Goal: Share content: Share content

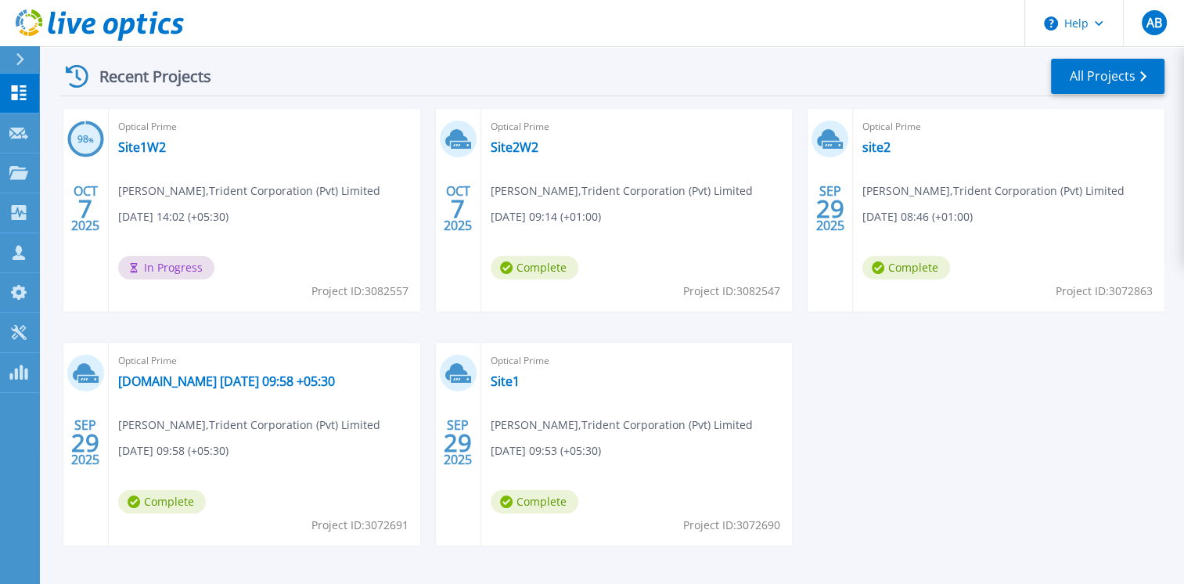
scroll to position [283, 0]
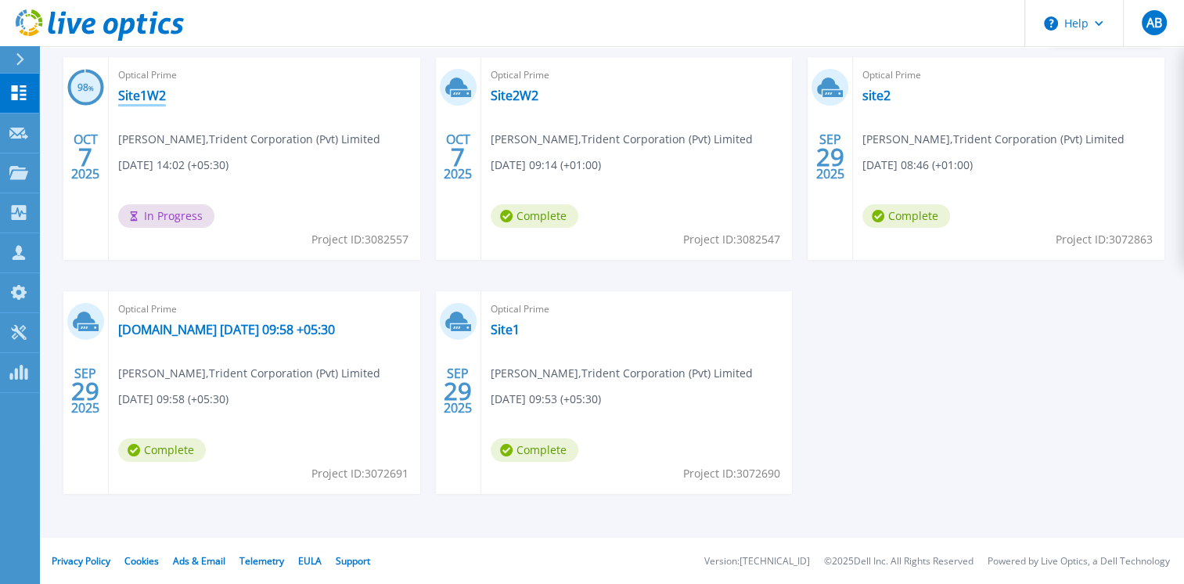
click at [128, 96] on link "Site1W2" at bounding box center [142, 96] width 48 height 16
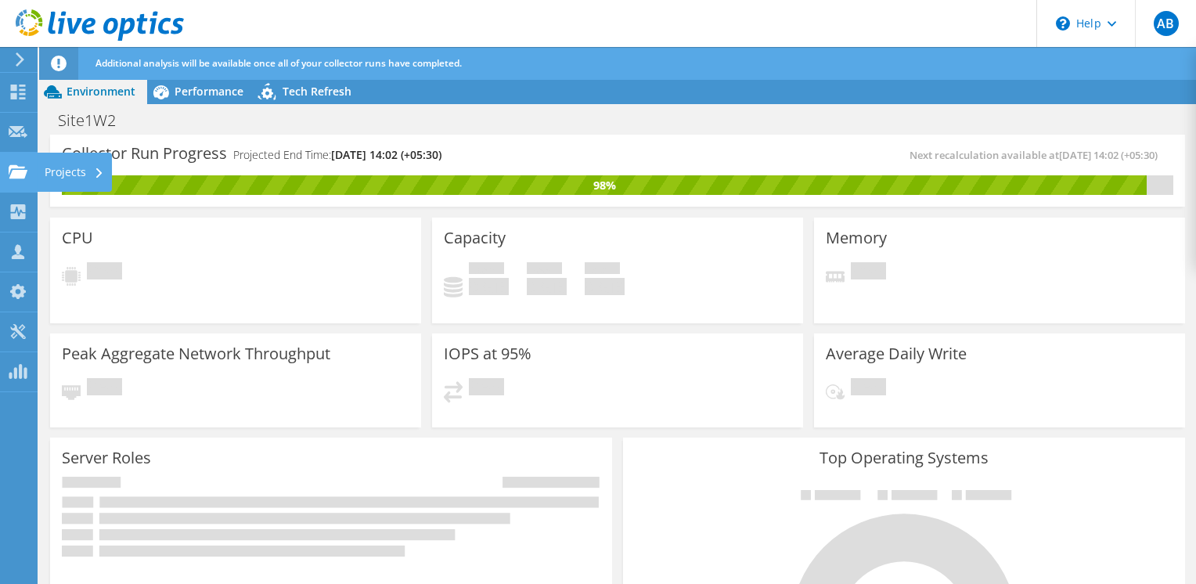
click at [18, 173] on use at bounding box center [18, 170] width 19 height 13
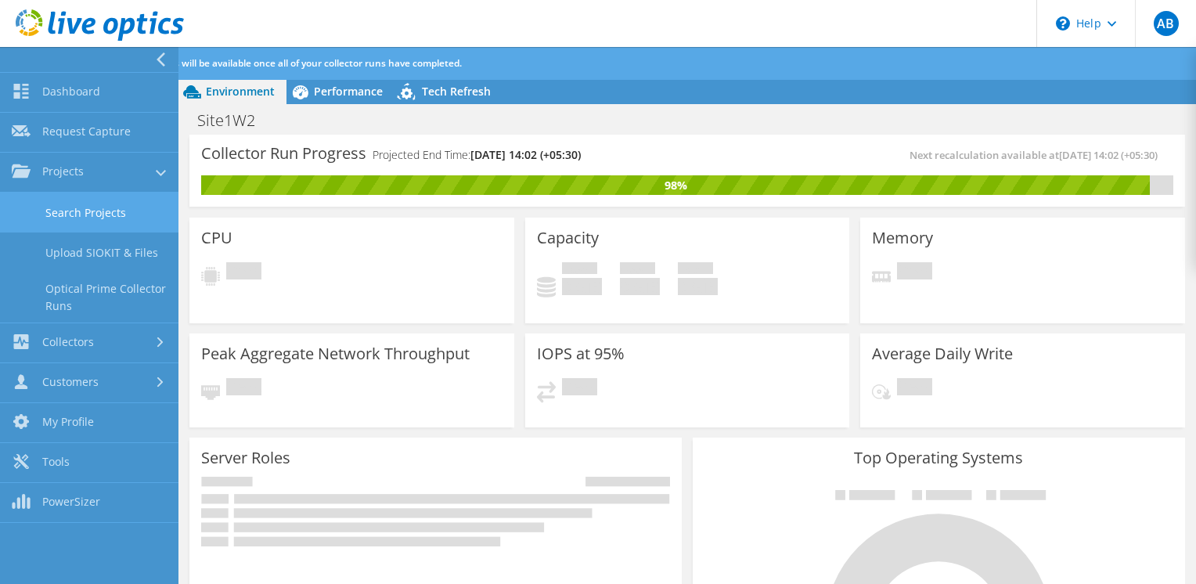
click at [88, 210] on link "Search Projects" at bounding box center [89, 213] width 178 height 40
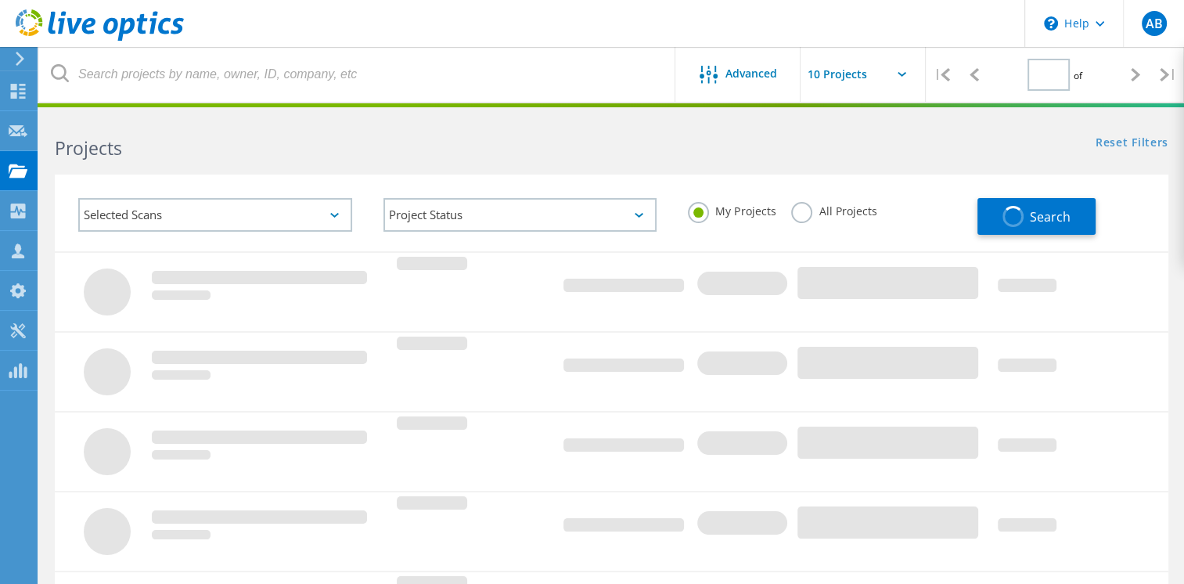
type input "1"
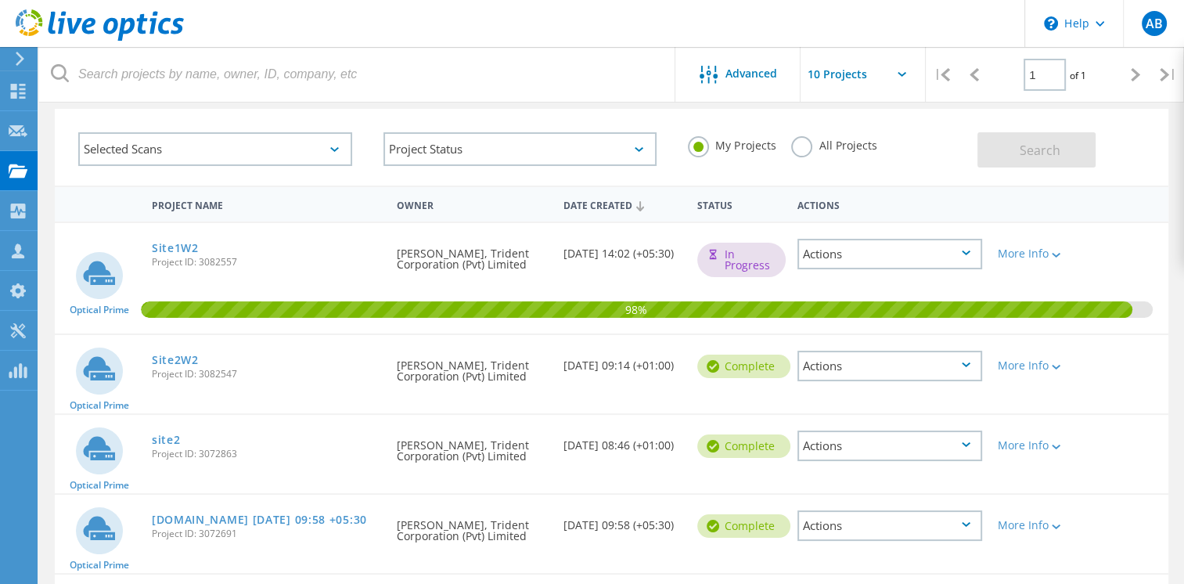
scroll to position [194, 0]
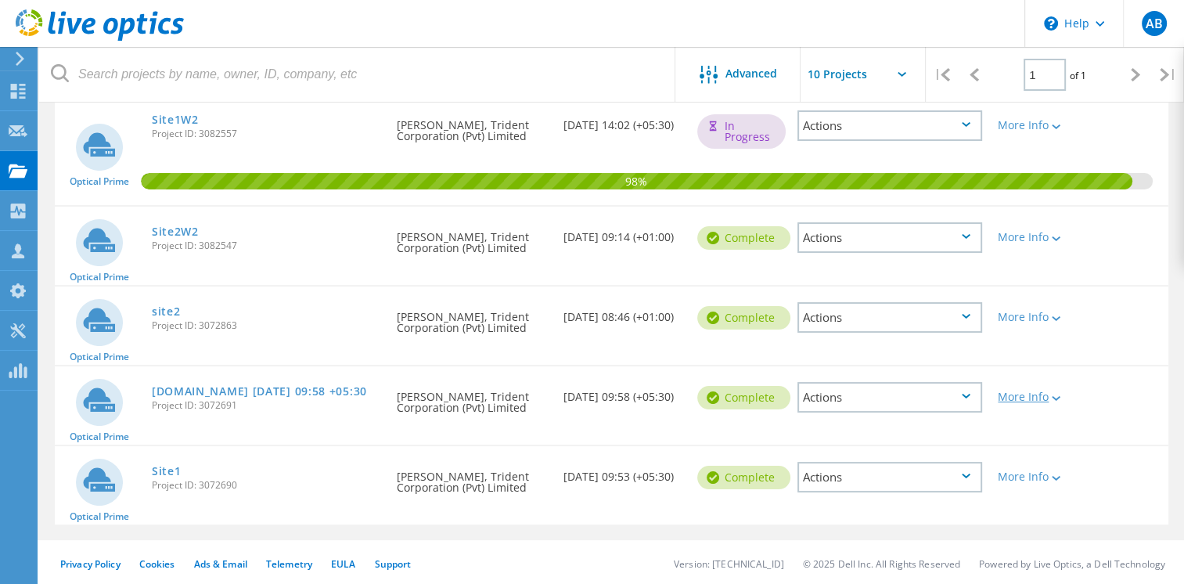
click at [1025, 396] on div "More Info" at bounding box center [1035, 396] width 74 height 11
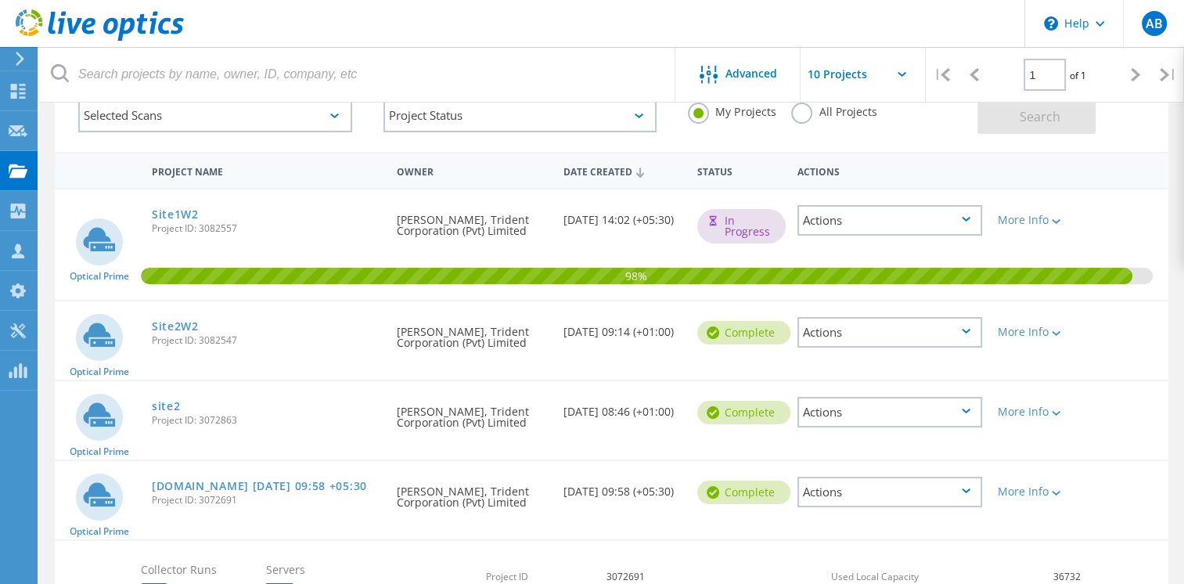
scroll to position [0, 0]
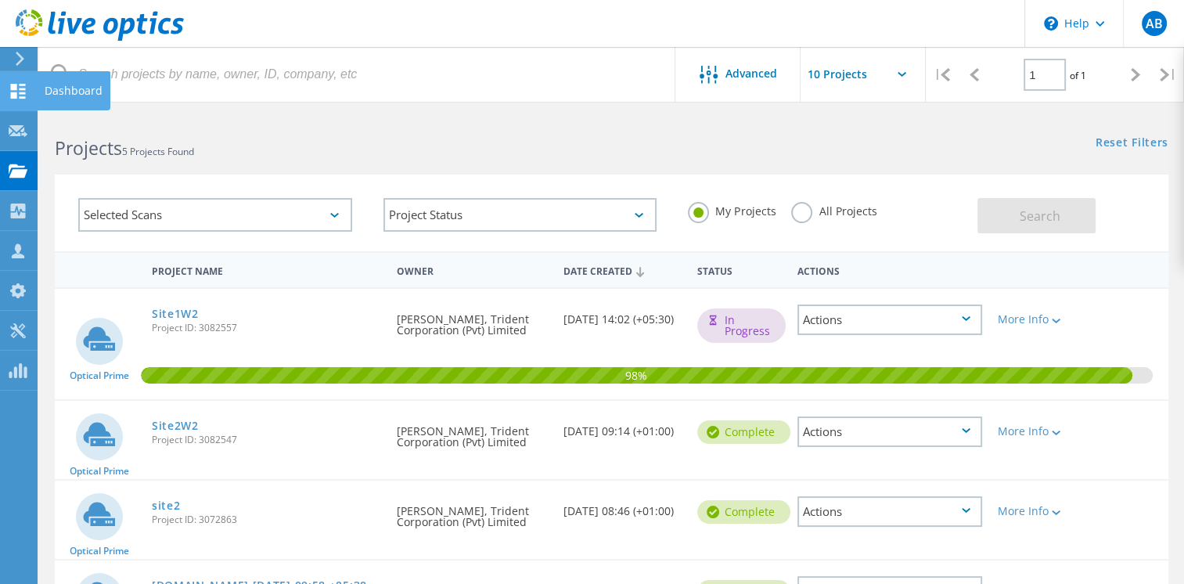
click at [20, 99] on div at bounding box center [18, 93] width 19 height 17
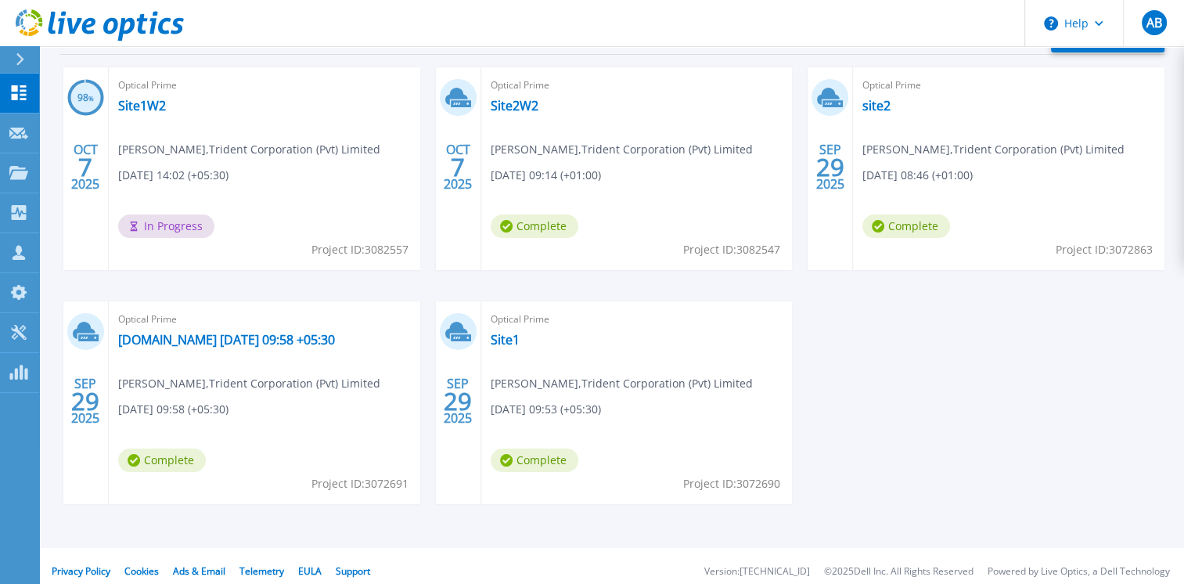
scroll to position [283, 0]
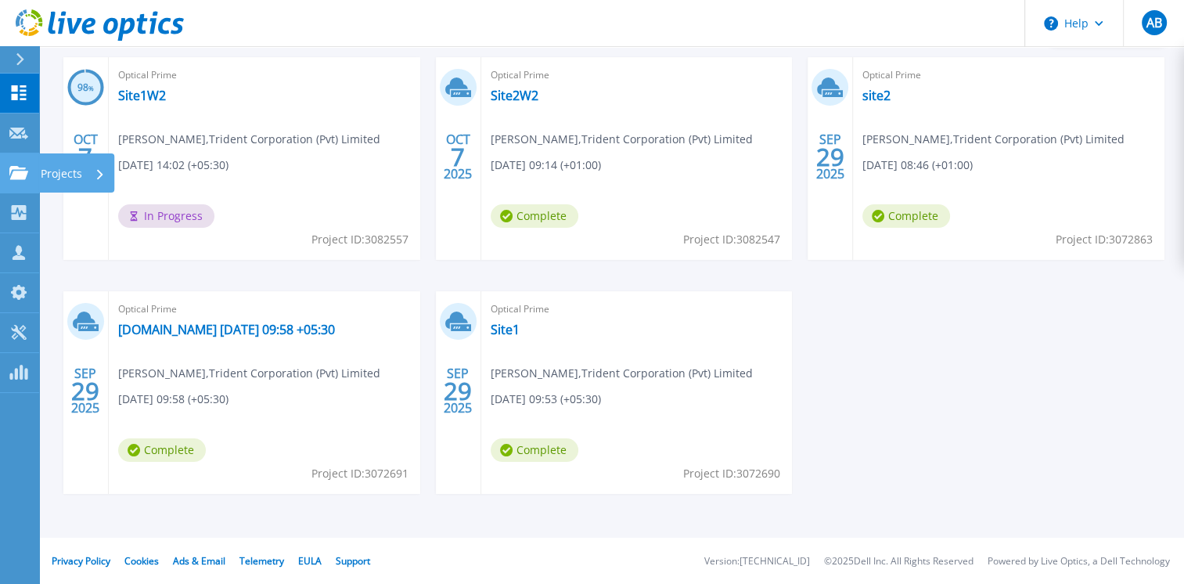
click at [31, 167] on link "Projects Projects" at bounding box center [19, 173] width 39 height 40
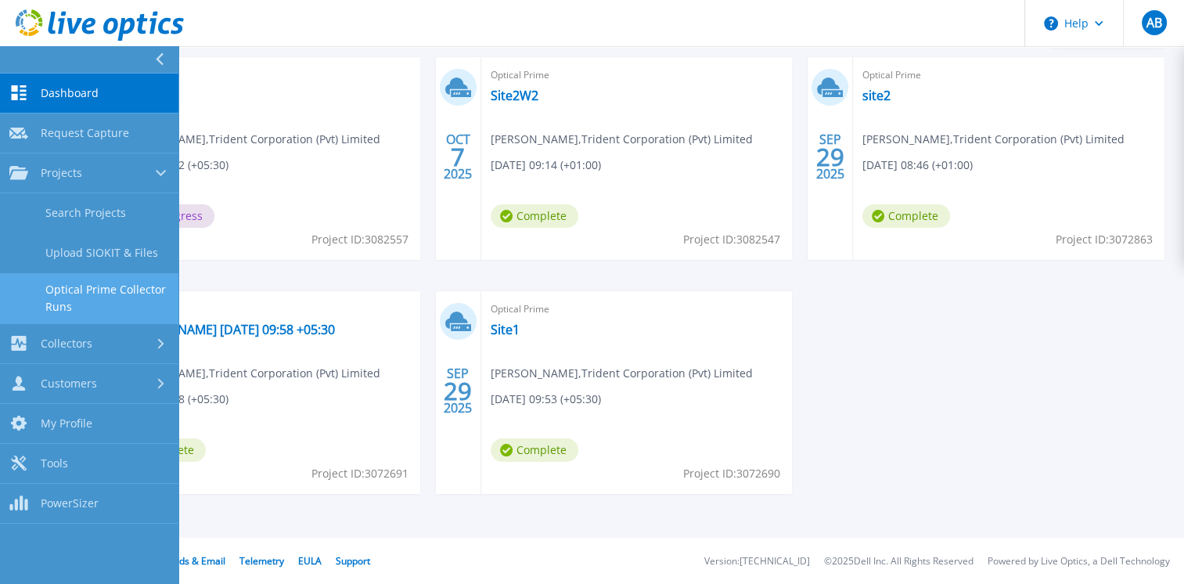
click at [64, 302] on link "Optical Prime Collector Runs" at bounding box center [89, 298] width 178 height 50
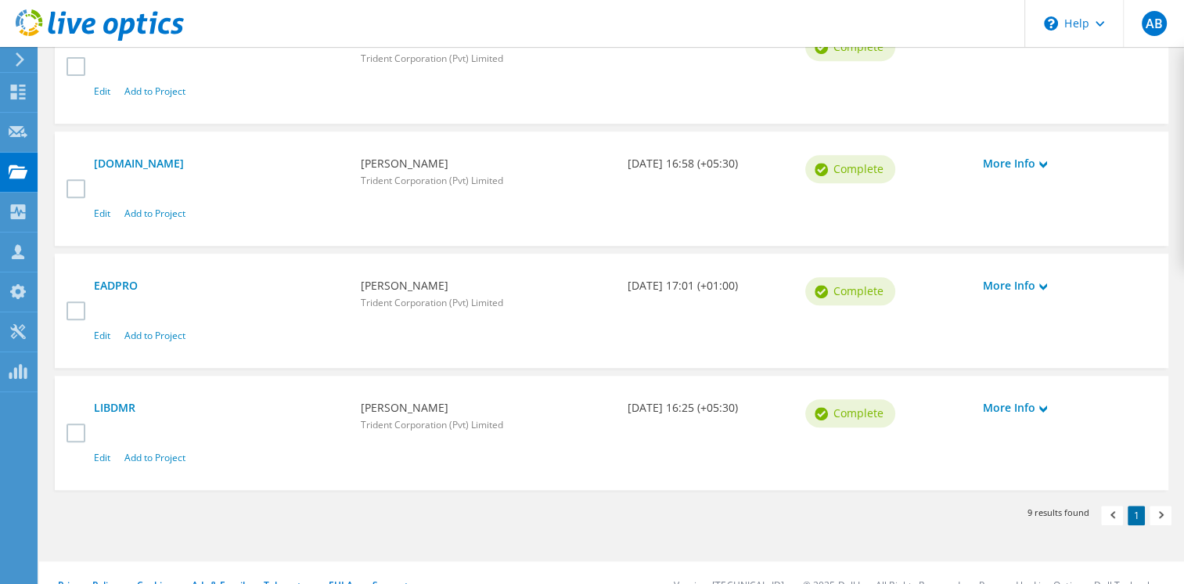
scroll to position [1251, 0]
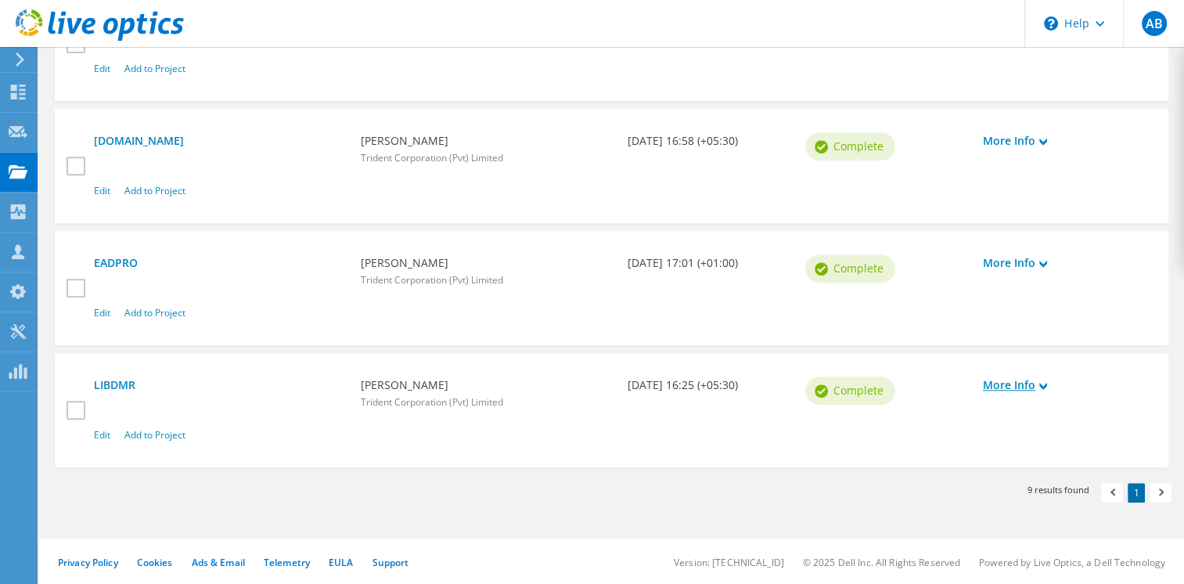
click at [1029, 380] on link "More Info" at bounding box center [1064, 385] width 162 height 17
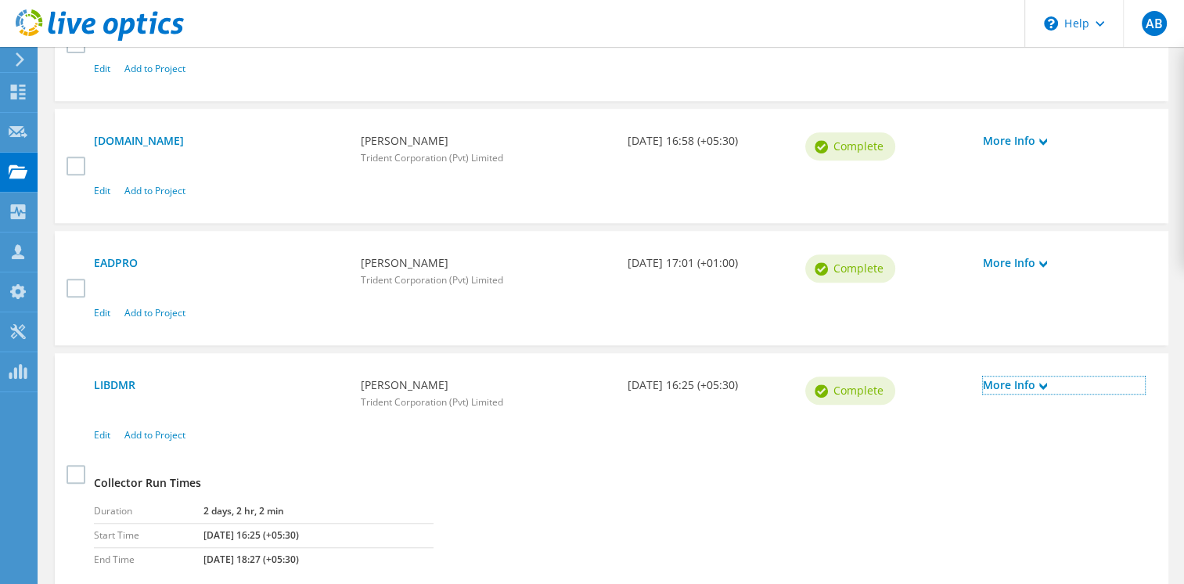
scroll to position [1378, 0]
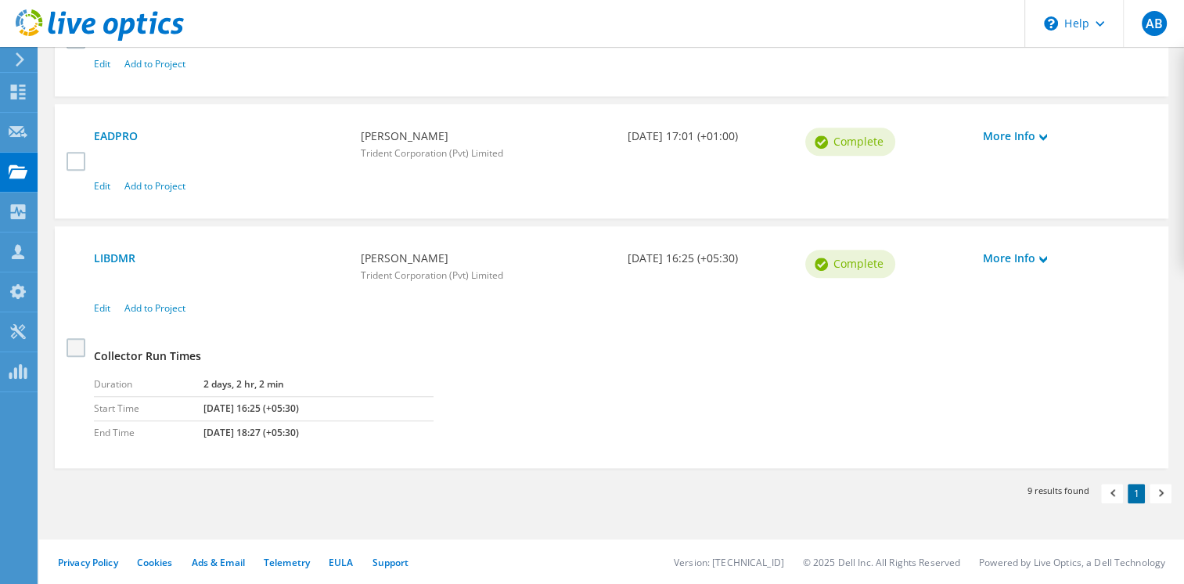
click at [79, 350] on label at bounding box center [78, 346] width 23 height 19
click at [0, 0] on input "checkbox" at bounding box center [0, 0] width 0 height 0
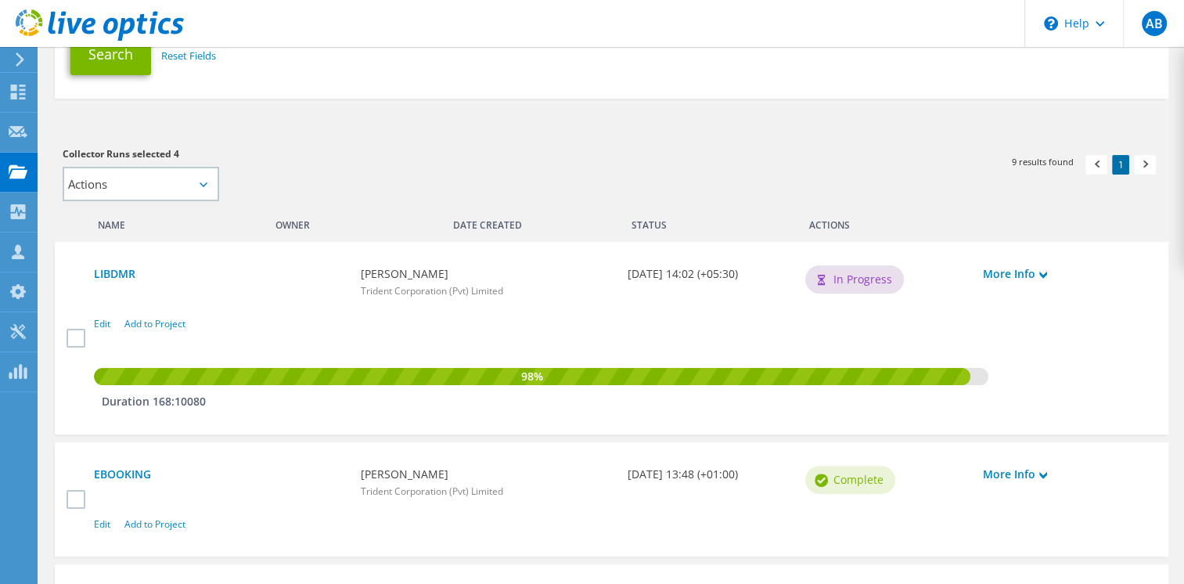
scroll to position [313, 0]
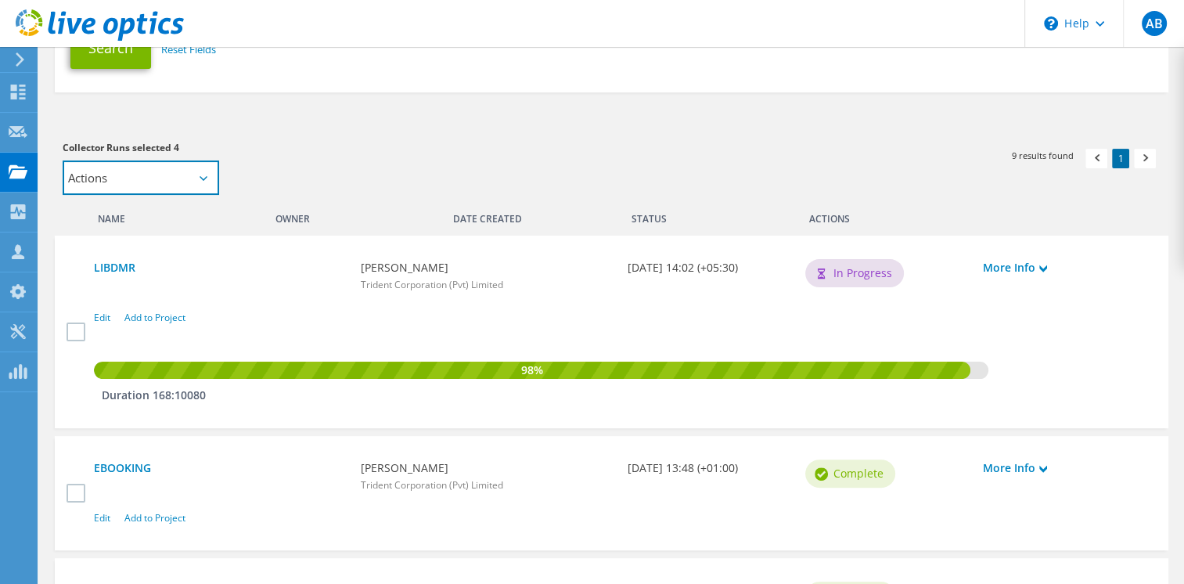
click at [203, 184] on select "Actions Add to new project" at bounding box center [141, 177] width 157 height 34
click at [301, 155] on h3 "Collector Runs selected 4" at bounding box center [329, 147] width 533 height 17
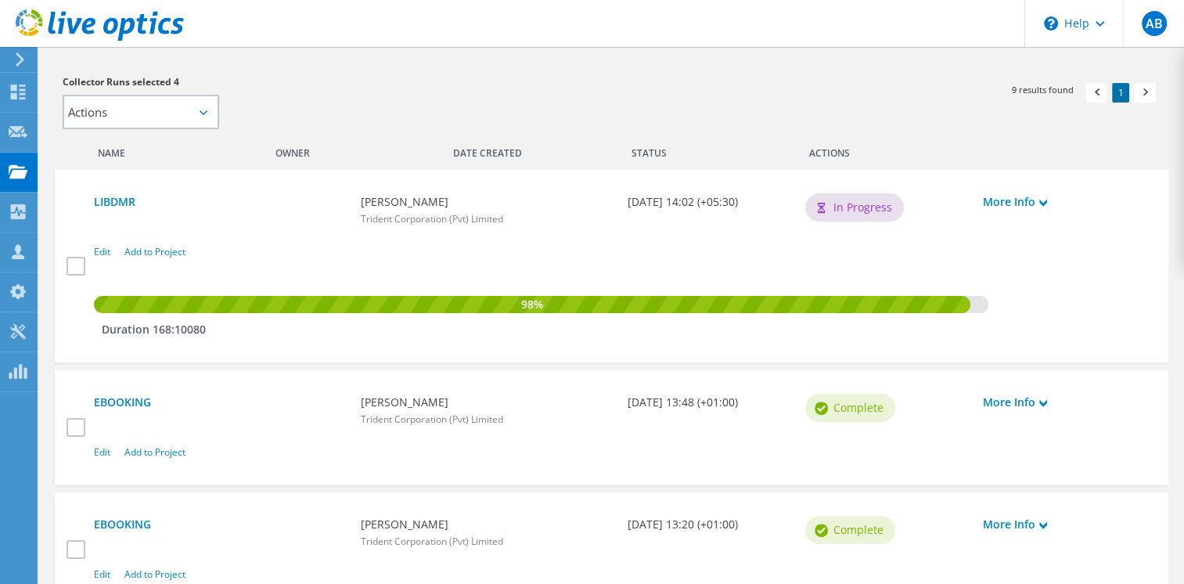
scroll to position [47, 0]
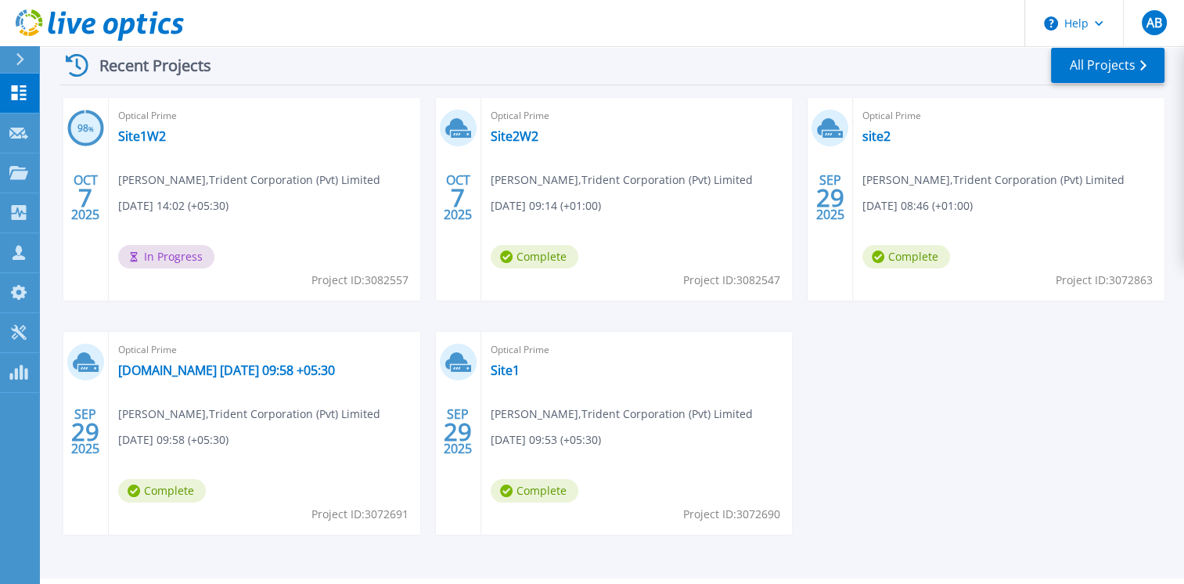
scroll to position [204, 0]
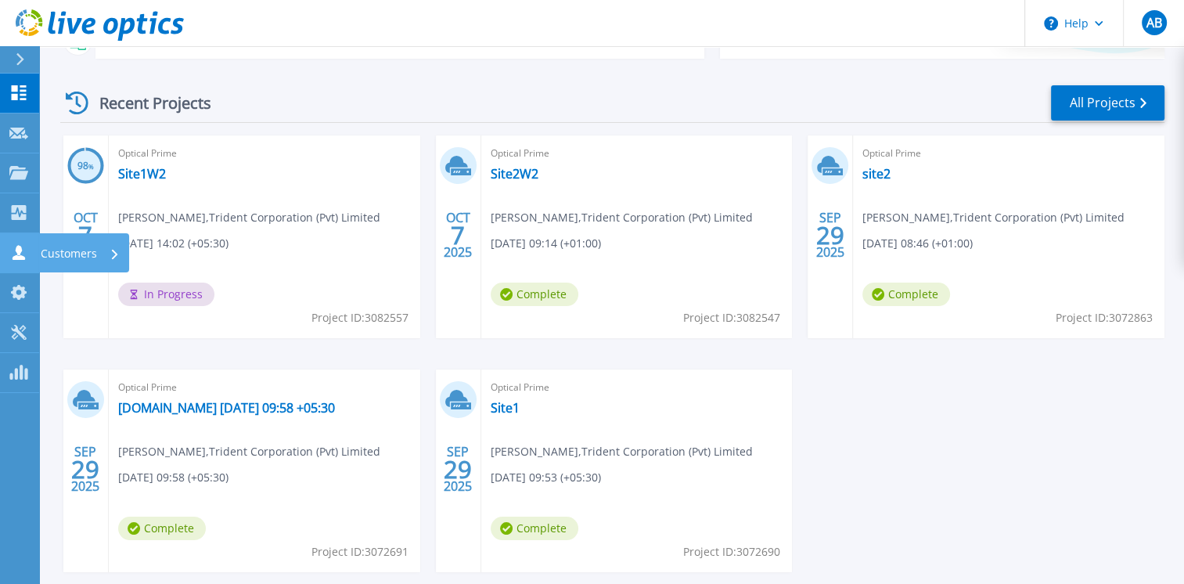
click at [21, 255] on icon at bounding box center [18, 252] width 19 height 15
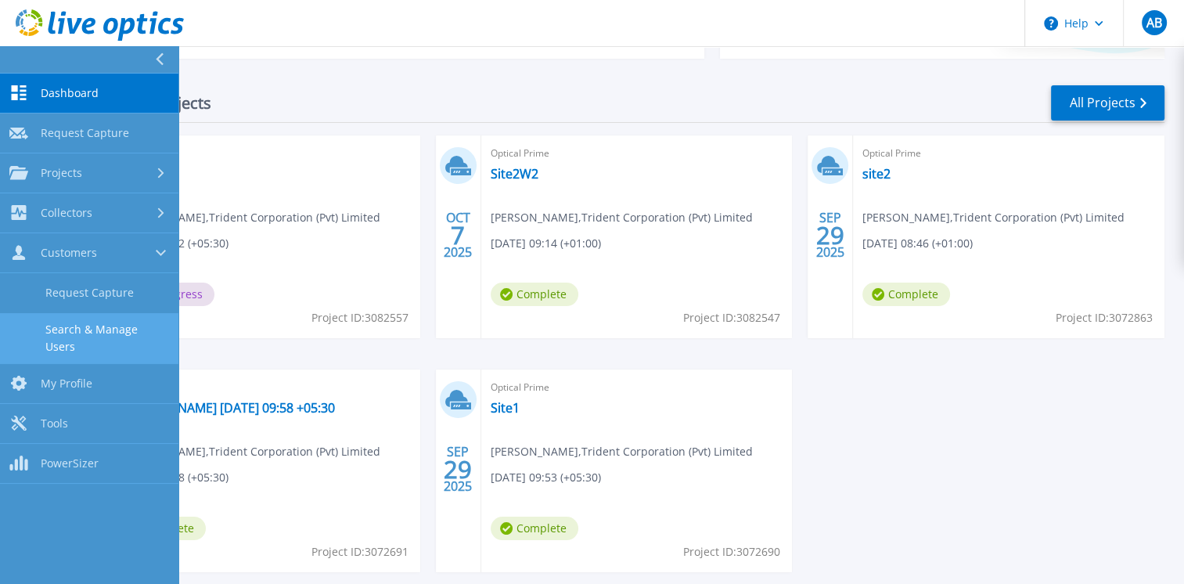
click at [70, 340] on link "Search & Manage Users" at bounding box center [89, 338] width 178 height 50
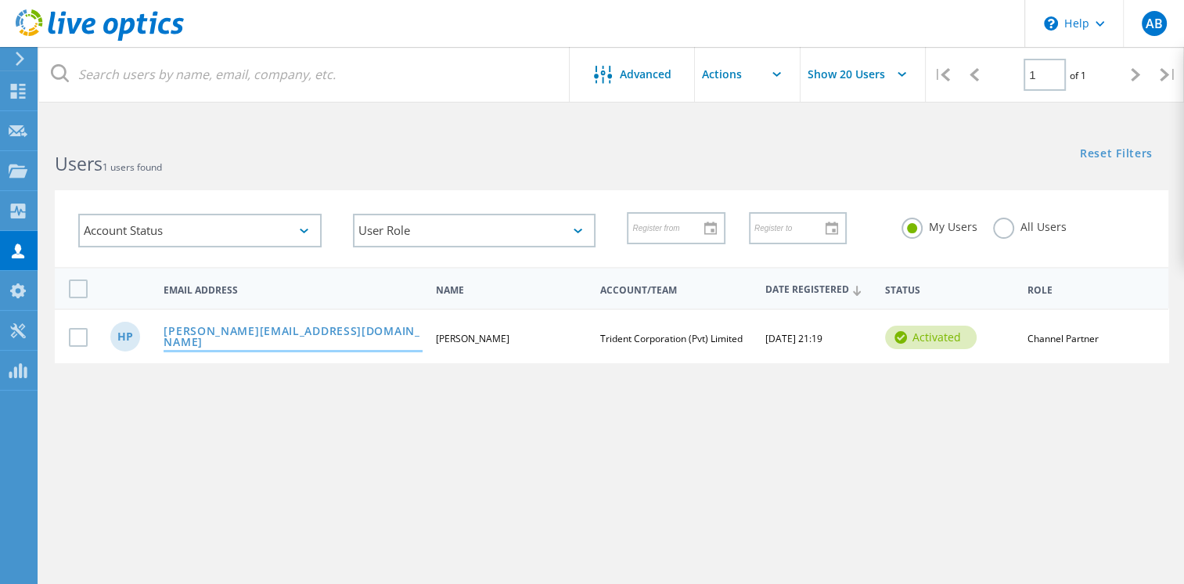
click at [213, 330] on link "haritha@trident.lk" at bounding box center [293, 338] width 258 height 24
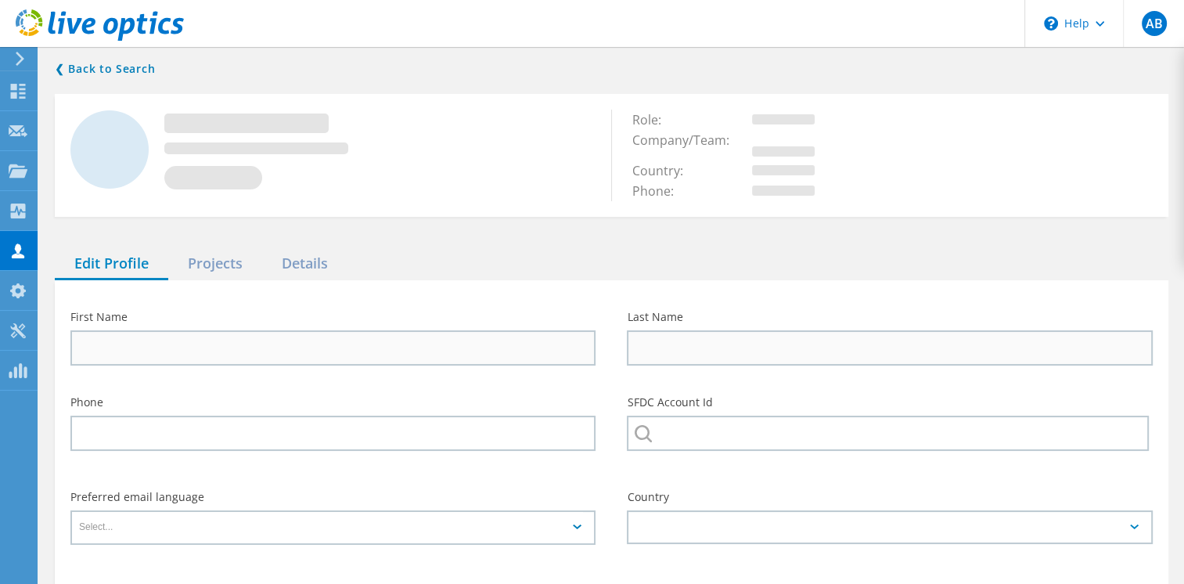
type input "Haritha"
type input "Perera"
type input "Trident Corporation (Pvt) Limited"
type input "English"
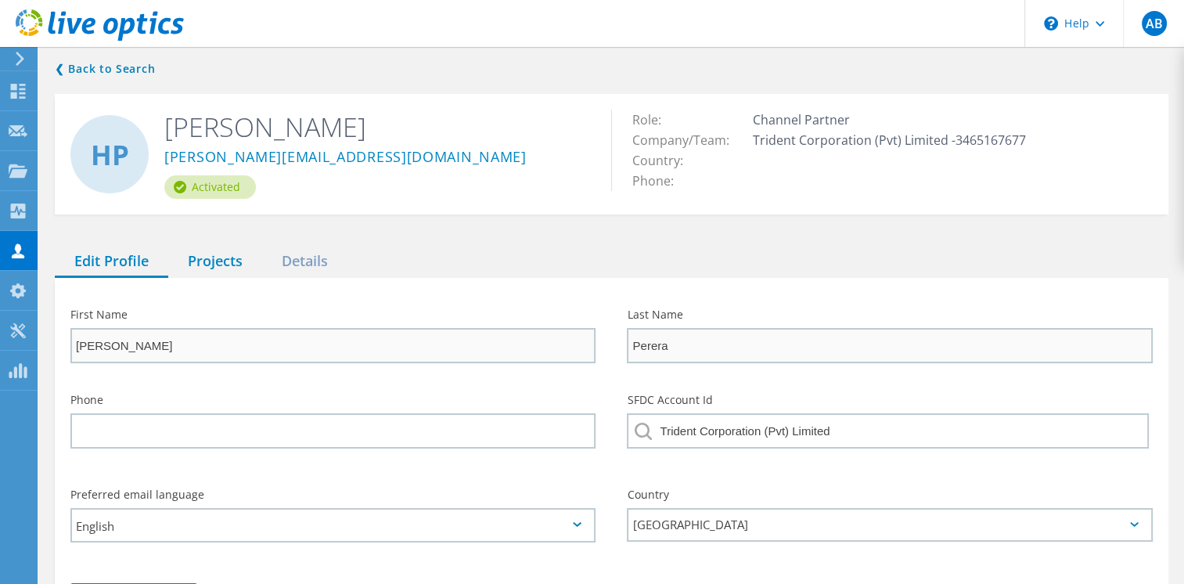
click at [210, 255] on div "Projects" at bounding box center [215, 262] width 94 height 32
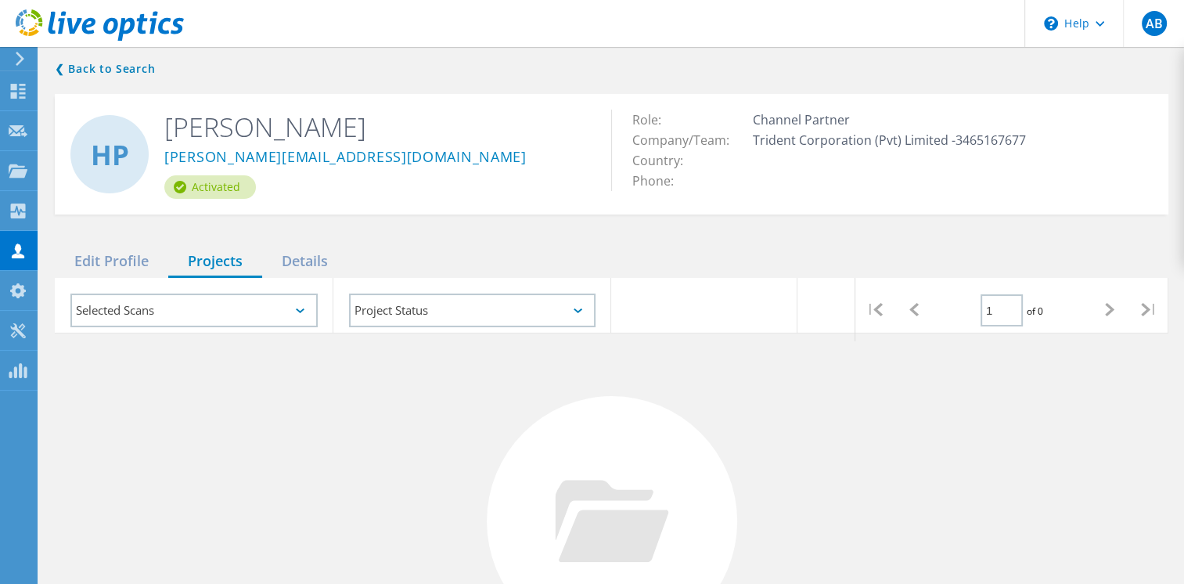
click at [247, 313] on div "Selected Scans" at bounding box center [193, 311] width 247 height 34
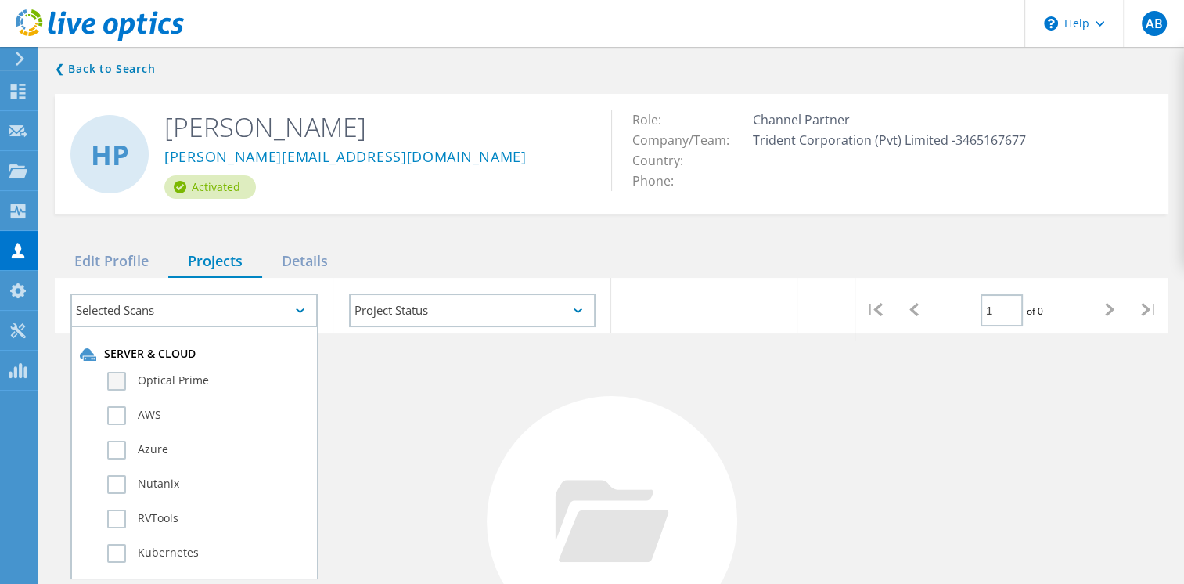
drag, startPoint x: 105, startPoint y: 380, endPoint x: 154, endPoint y: 374, distance: 49.7
click at [104, 380] on div "Optical Prime" at bounding box center [194, 385] width 229 height 34
click at [111, 373] on label "Optical Prime" at bounding box center [207, 381] width 201 height 19
click at [0, 0] on input "Optical Prime" at bounding box center [0, 0] width 0 height 0
click at [382, 382] on div "No Projects Found Try refining your search." at bounding box center [612, 535] width 1114 height 405
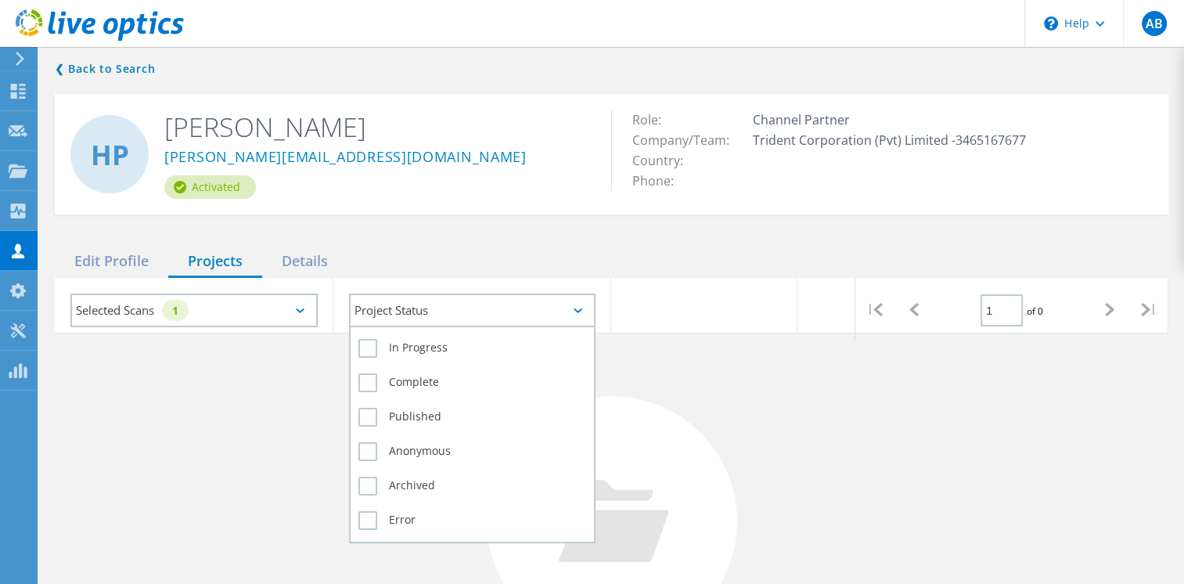
click at [404, 308] on div "Project Status" at bounding box center [472, 311] width 247 height 34
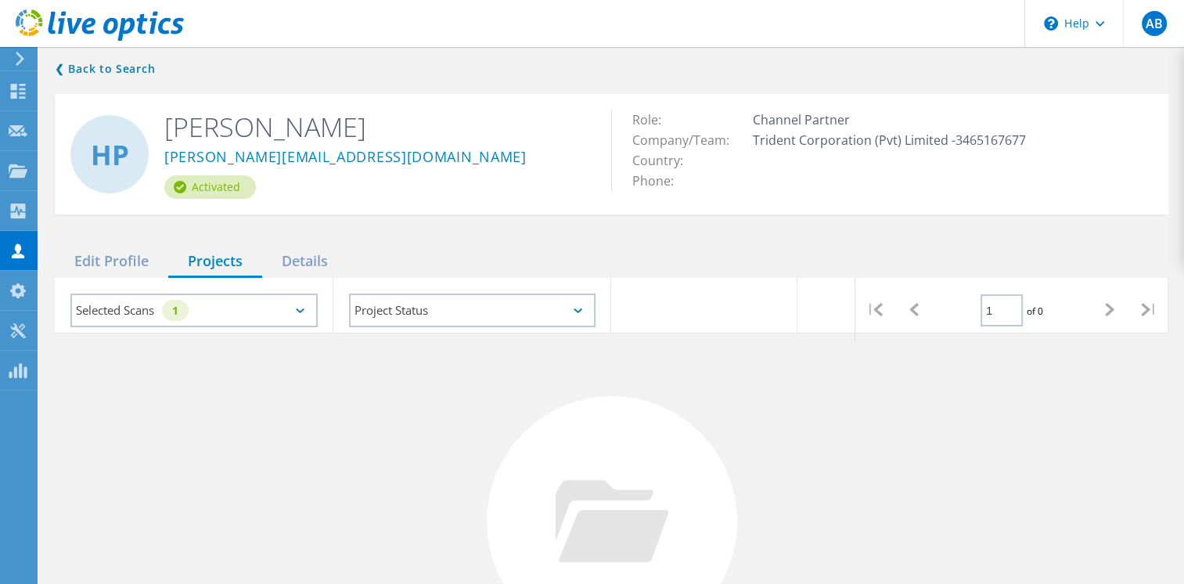
click at [823, 438] on div "No Projects Found Try refining your search." at bounding box center [612, 535] width 1114 height 405
click at [315, 260] on div "Details" at bounding box center [304, 262] width 85 height 32
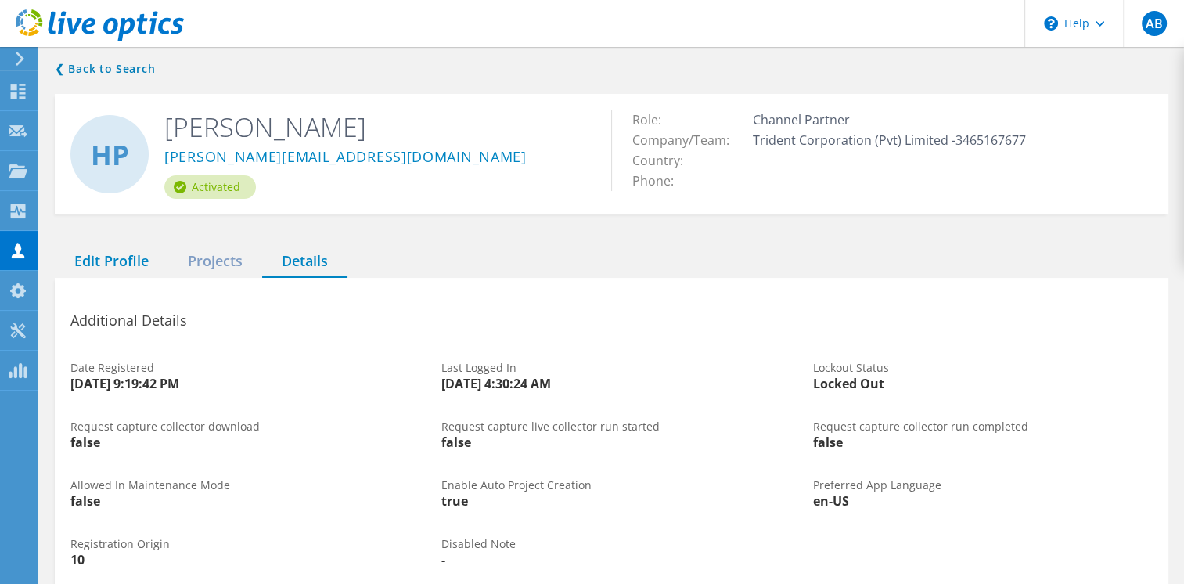
click at [97, 256] on div "Edit Profile" at bounding box center [112, 262] width 114 height 32
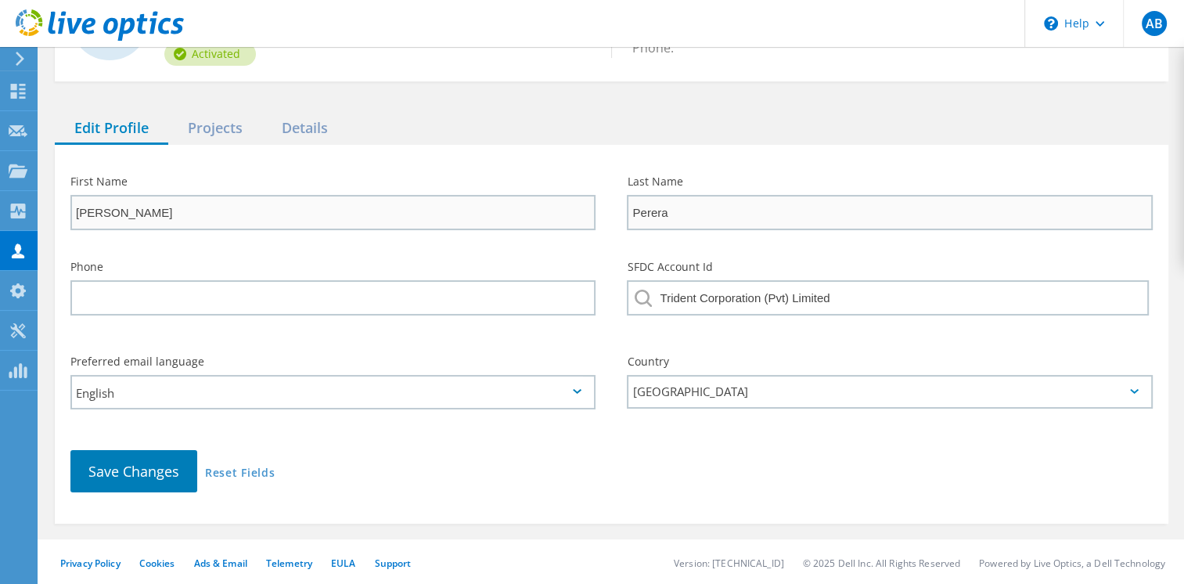
scroll to position [135, 0]
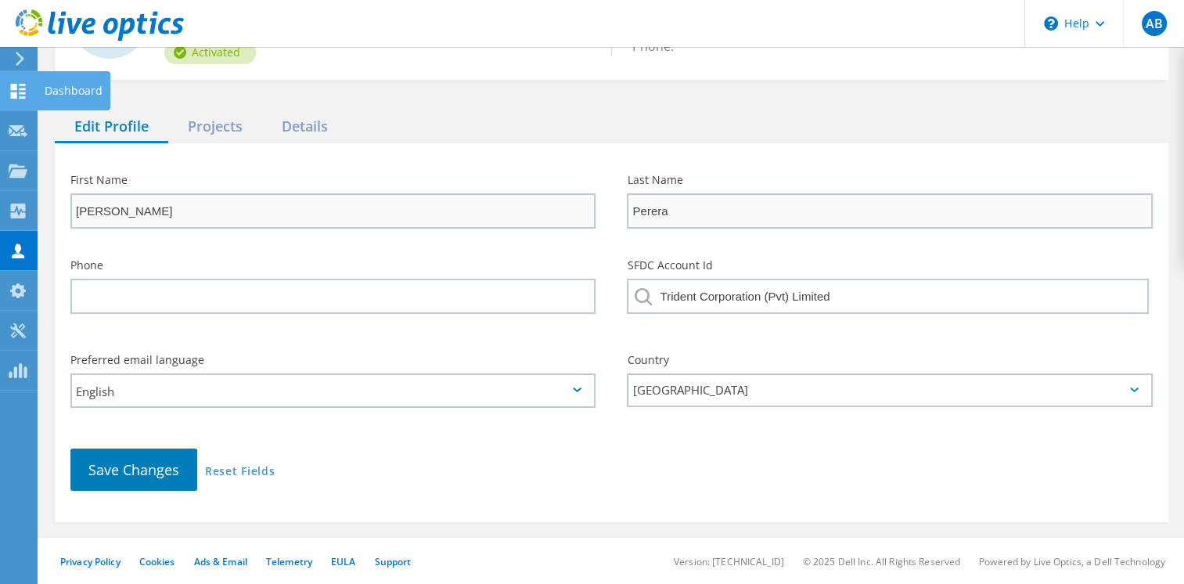
click at [38, 89] on div "Dashboard" at bounding box center [74, 90] width 74 height 39
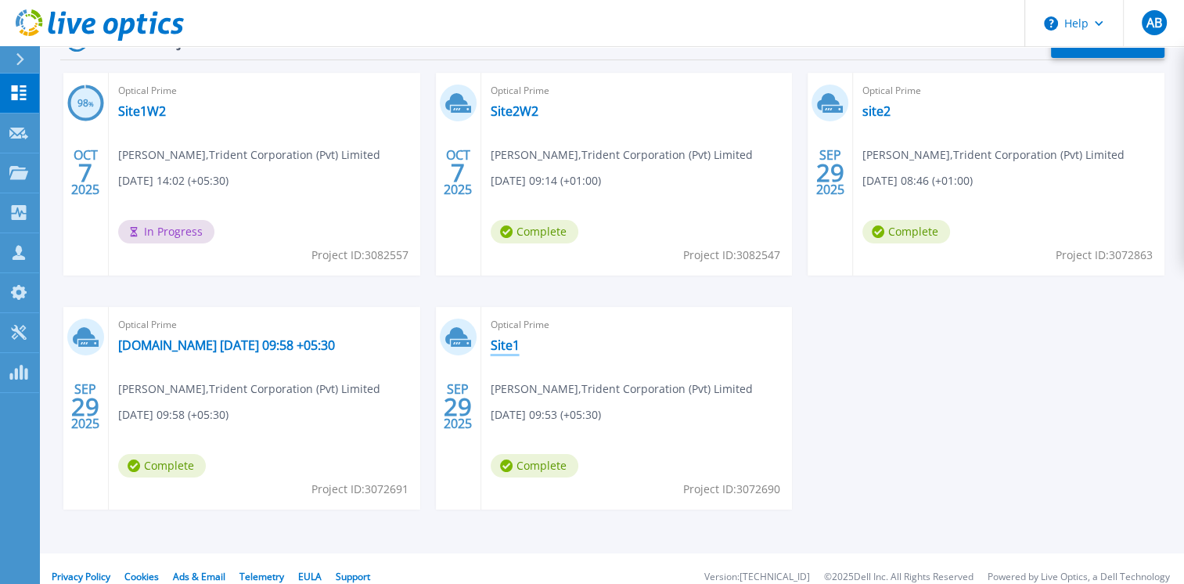
scroll to position [283, 0]
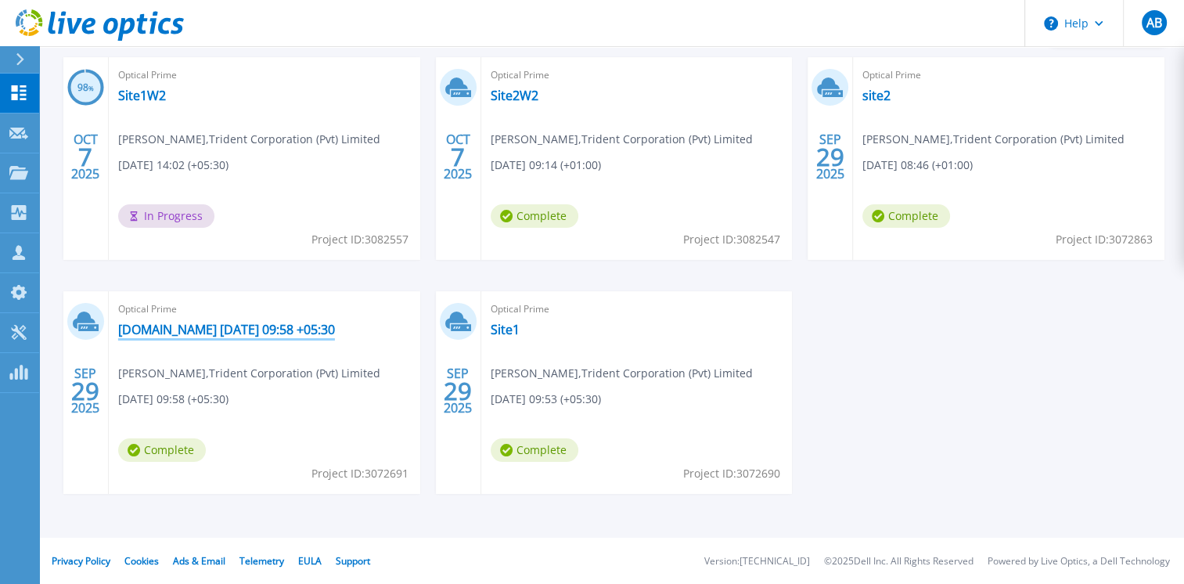
click at [297, 327] on link "[DOMAIN_NAME] [DATE] 09:58 +05:30" at bounding box center [226, 330] width 217 height 16
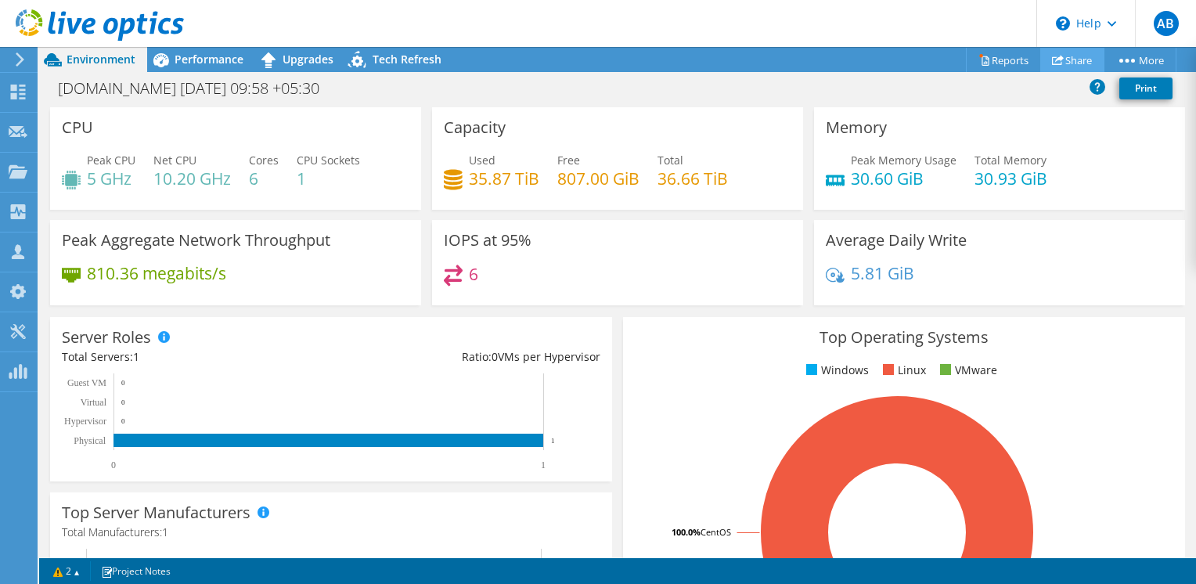
click at [1078, 52] on link "Share" at bounding box center [1072, 60] width 64 height 24
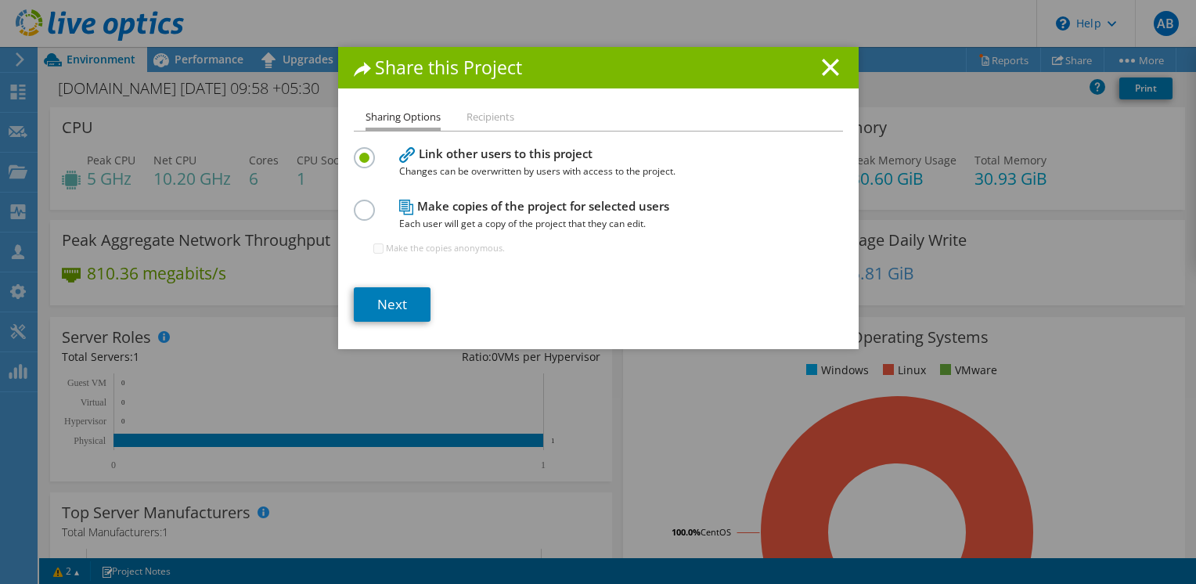
click at [356, 204] on label at bounding box center [367, 202] width 27 height 4
click at [0, 0] on input "radio" at bounding box center [0, 0] width 0 height 0
click at [395, 293] on link "Next" at bounding box center [392, 304] width 77 height 34
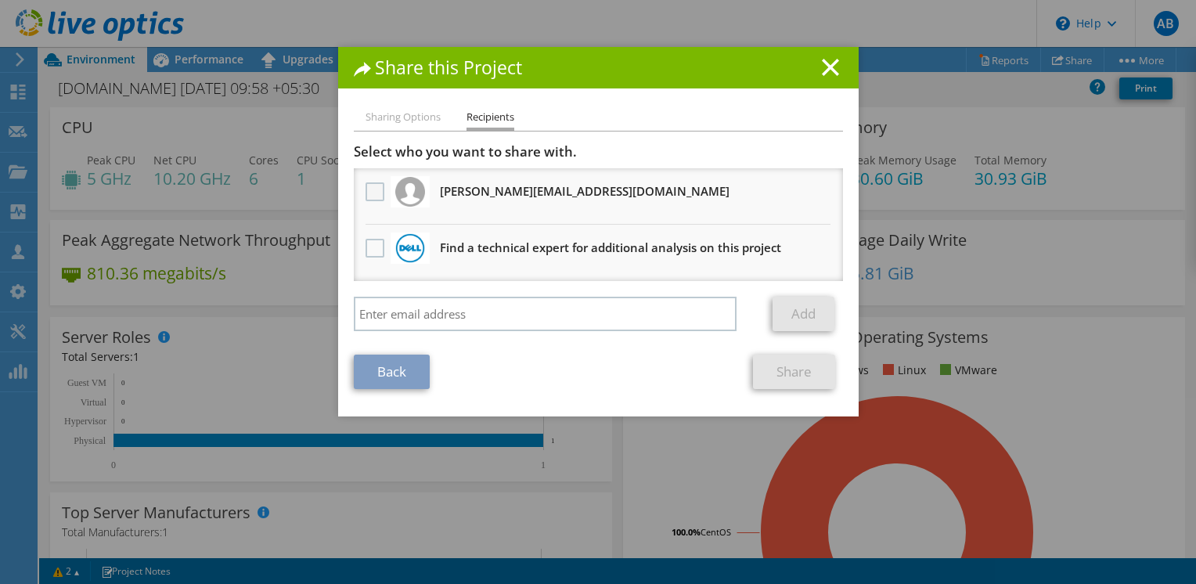
click at [375, 190] on label at bounding box center [377, 191] width 23 height 19
click at [0, 0] on input "checkbox" at bounding box center [0, 0] width 0 height 0
click at [788, 376] on link "Share" at bounding box center [794, 372] width 82 height 34
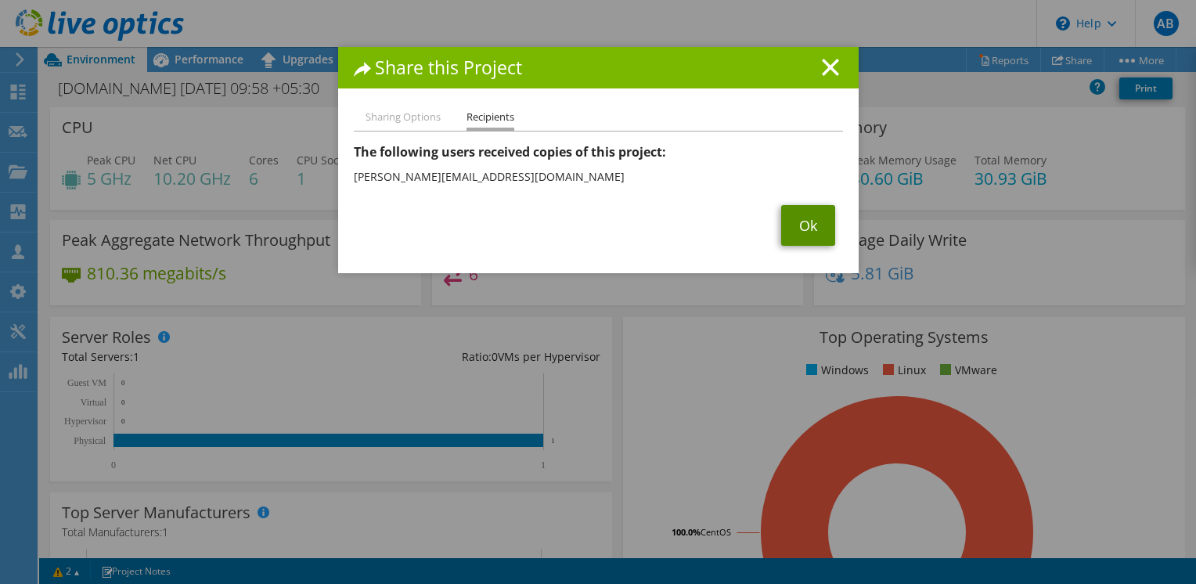
click at [802, 239] on link "Ok" at bounding box center [808, 225] width 54 height 41
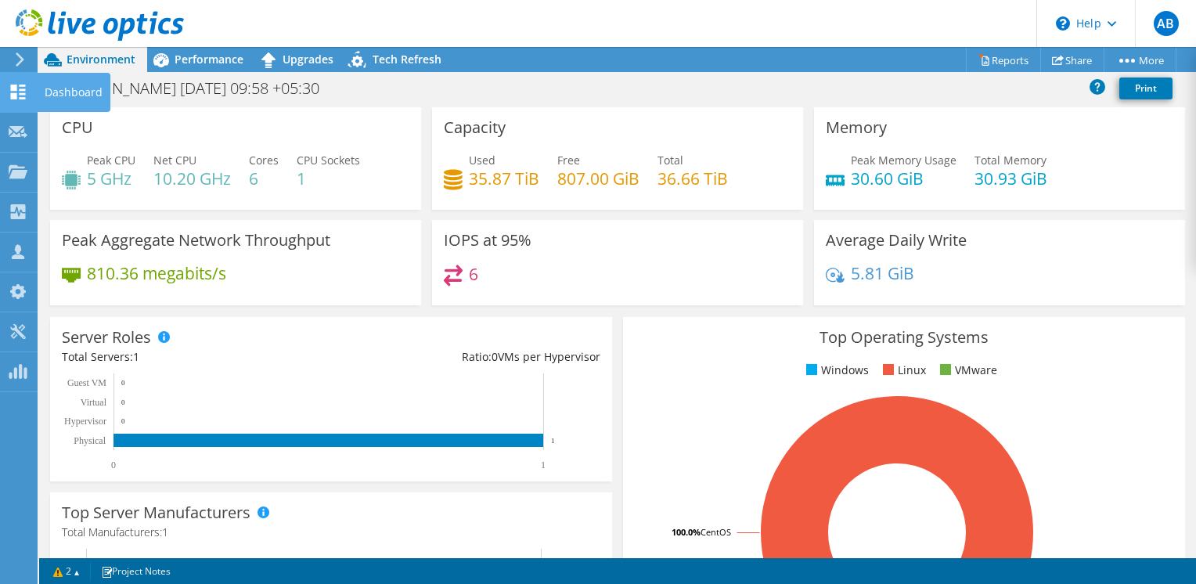
click at [20, 99] on div at bounding box center [18, 93] width 19 height 17
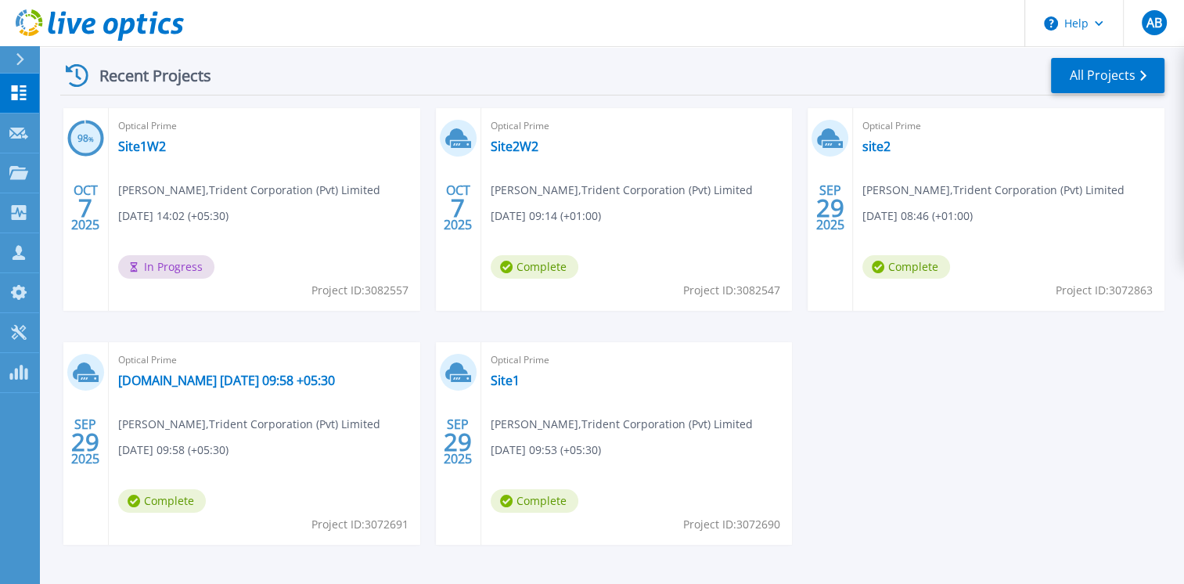
scroll to position [204, 0]
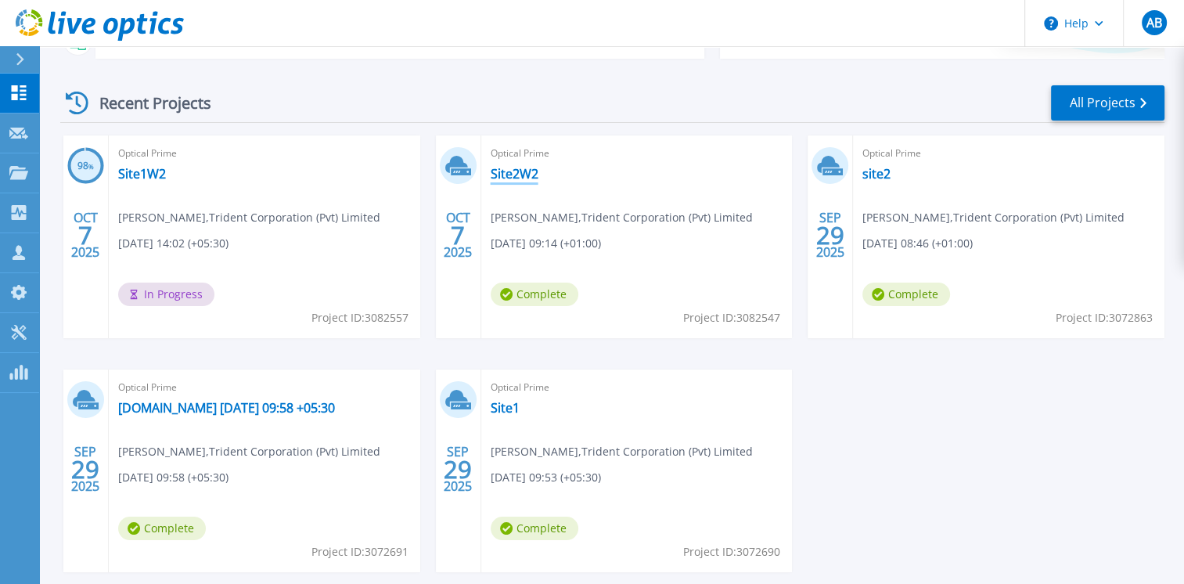
click at [504, 166] on link "Site2W2" at bounding box center [515, 174] width 48 height 16
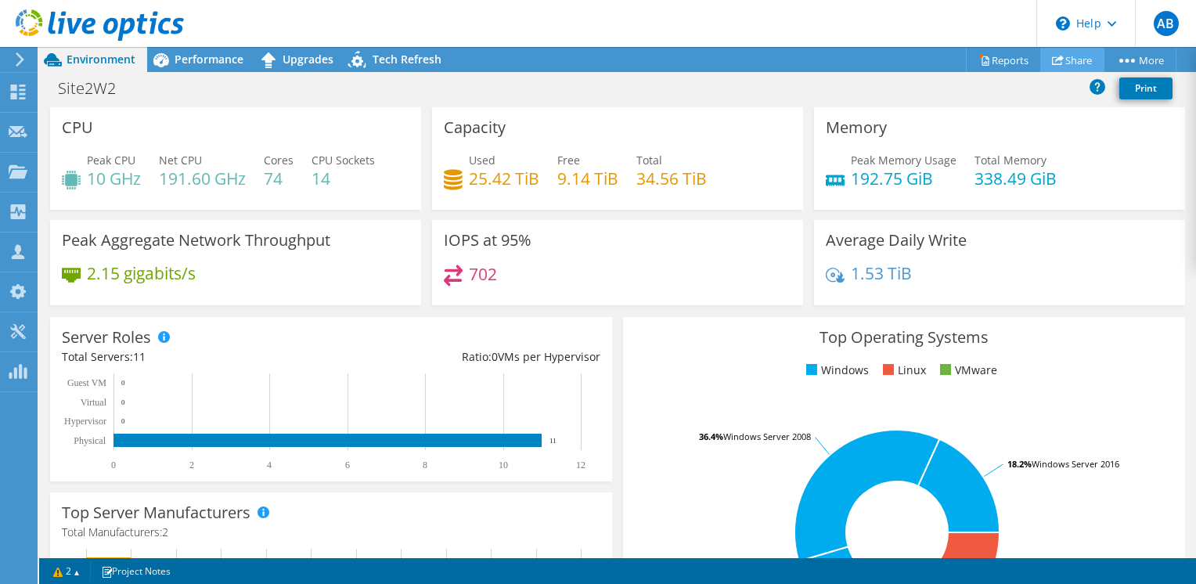
click at [1065, 58] on link "Share" at bounding box center [1072, 60] width 64 height 24
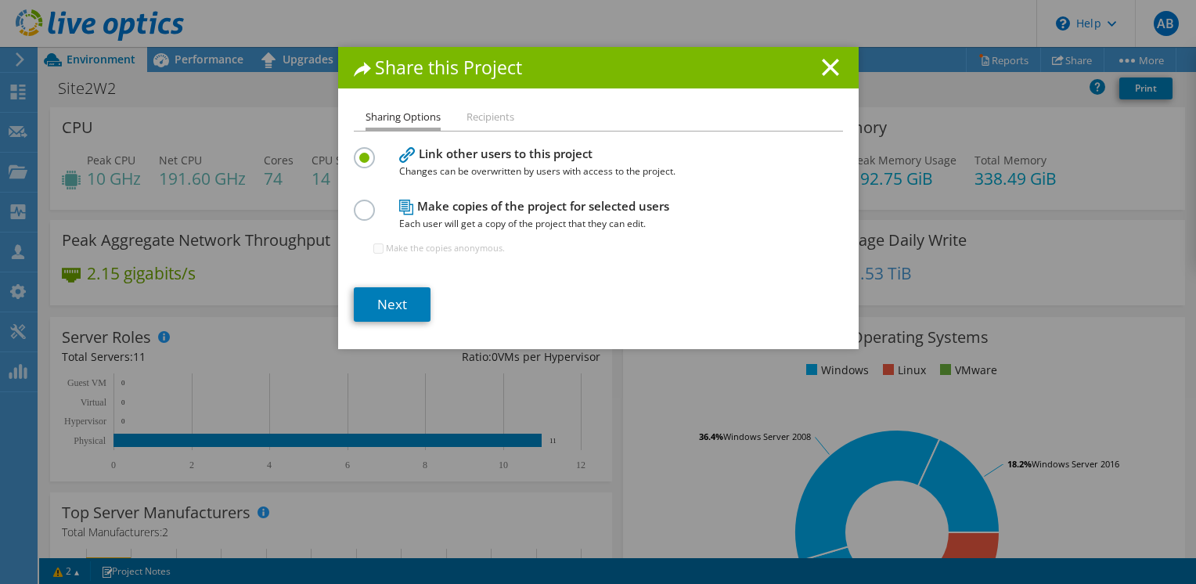
click at [355, 204] on label at bounding box center [367, 202] width 27 height 4
click at [0, 0] on input "radio" at bounding box center [0, 0] width 0 height 0
click at [387, 290] on link "Next" at bounding box center [392, 304] width 77 height 34
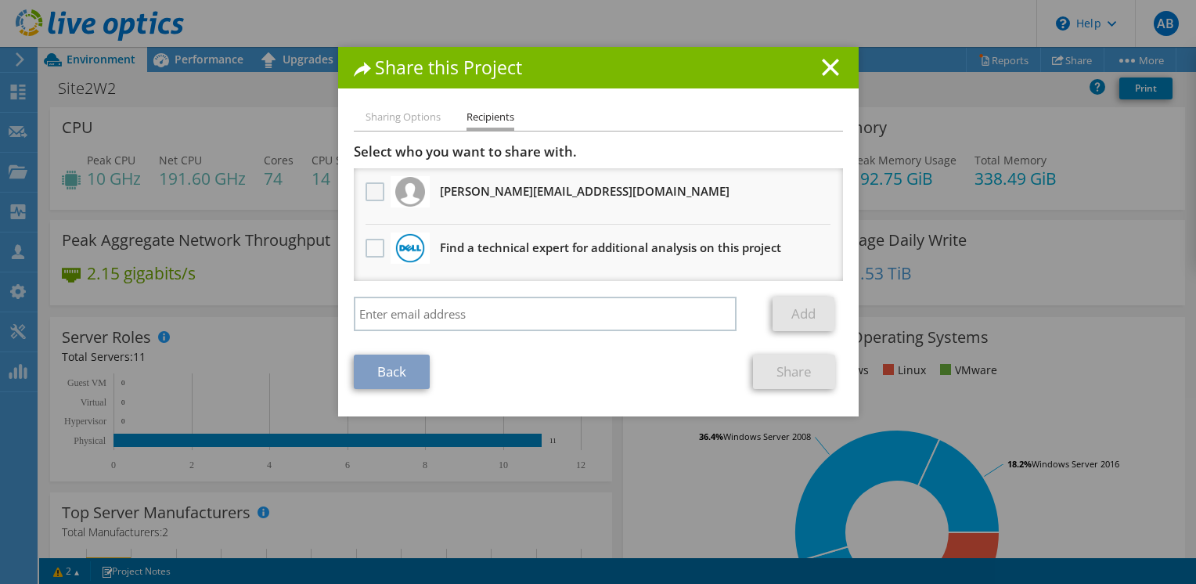
click at [376, 199] on label at bounding box center [377, 191] width 23 height 19
click at [0, 0] on input "checkbox" at bounding box center [0, 0] width 0 height 0
click at [777, 382] on link "Share" at bounding box center [794, 372] width 82 height 34
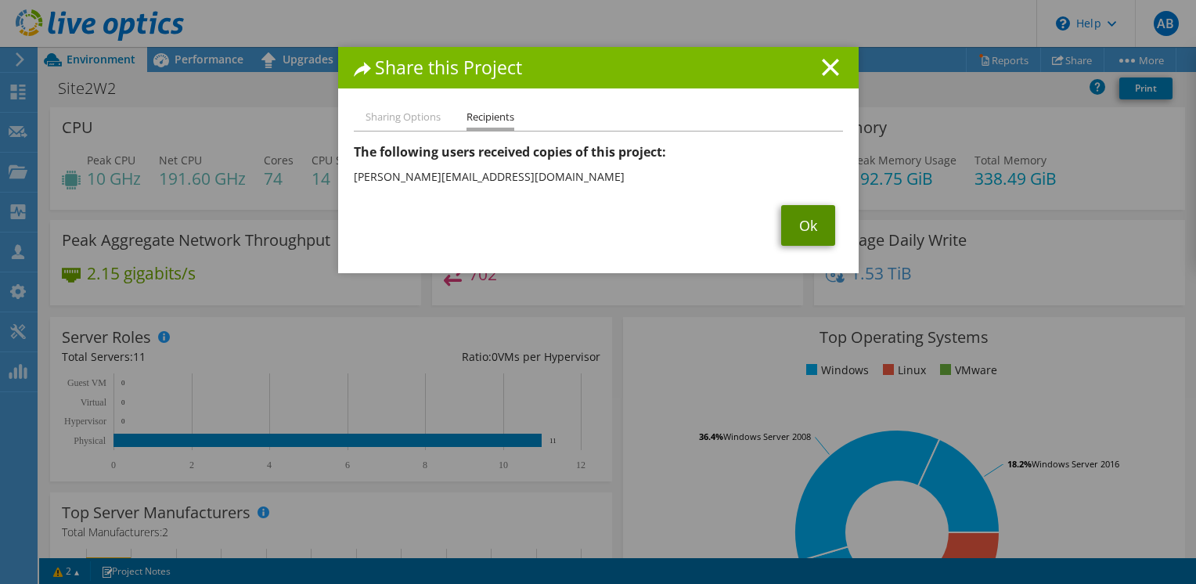
click at [802, 208] on link "Ok" at bounding box center [808, 225] width 54 height 41
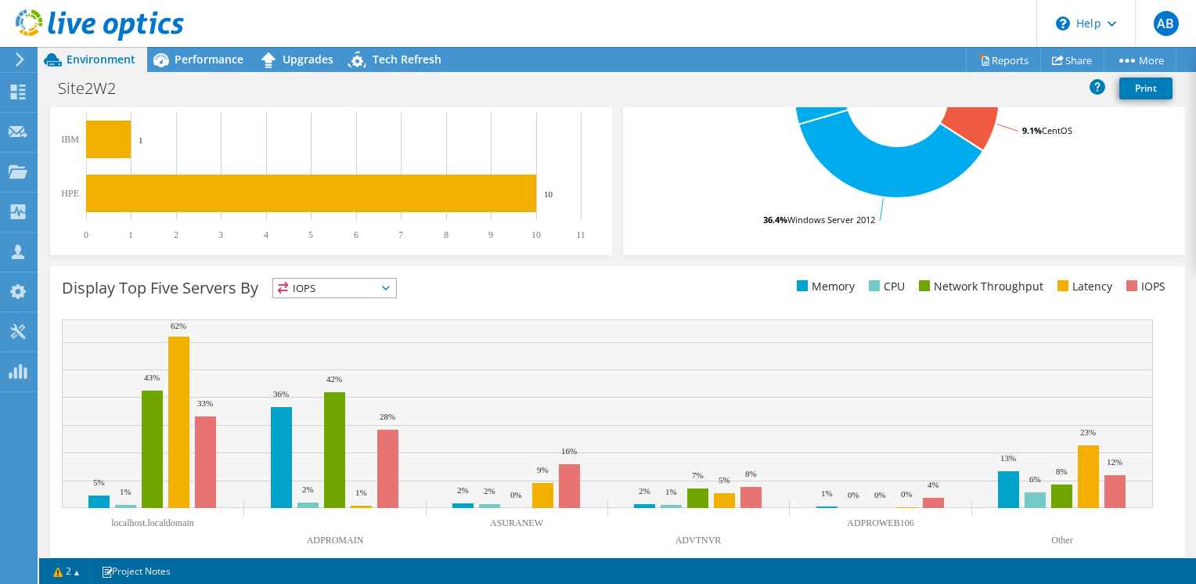
scroll to position [460, 0]
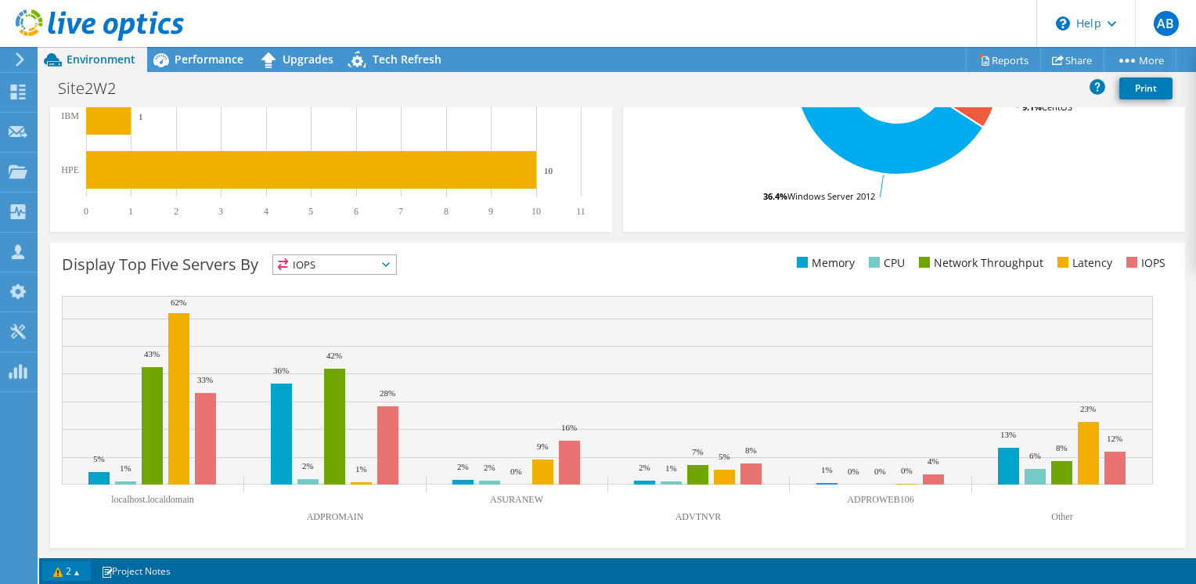
click at [78, 571] on link "2" at bounding box center [66, 571] width 49 height 20
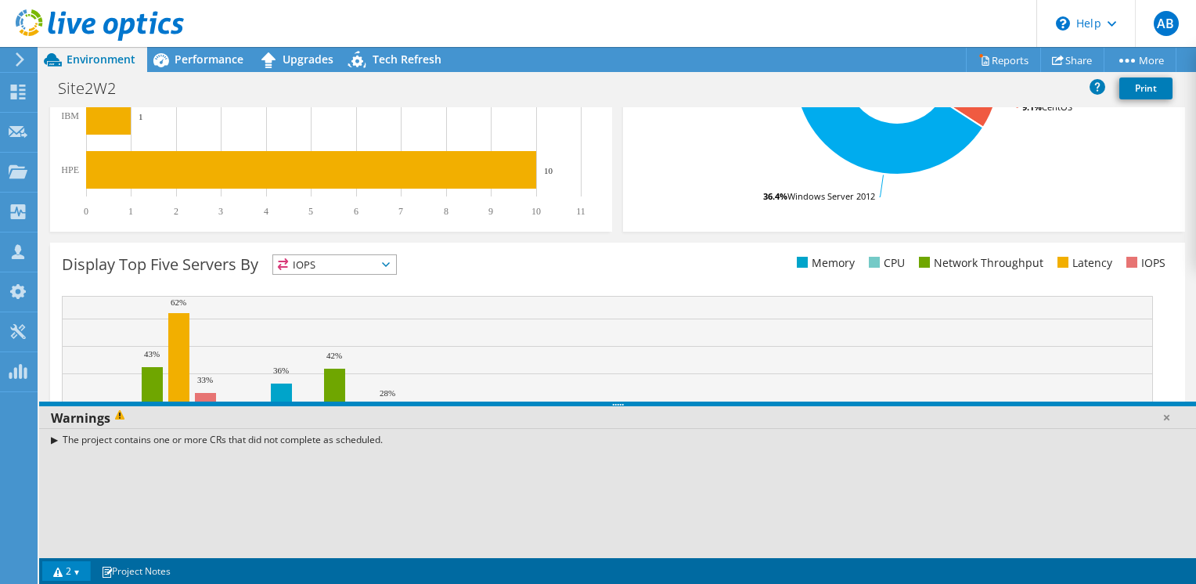
click at [56, 440] on div "The project contains one or more CRs that did not complete as scheduled." at bounding box center [617, 439] width 1157 height 23
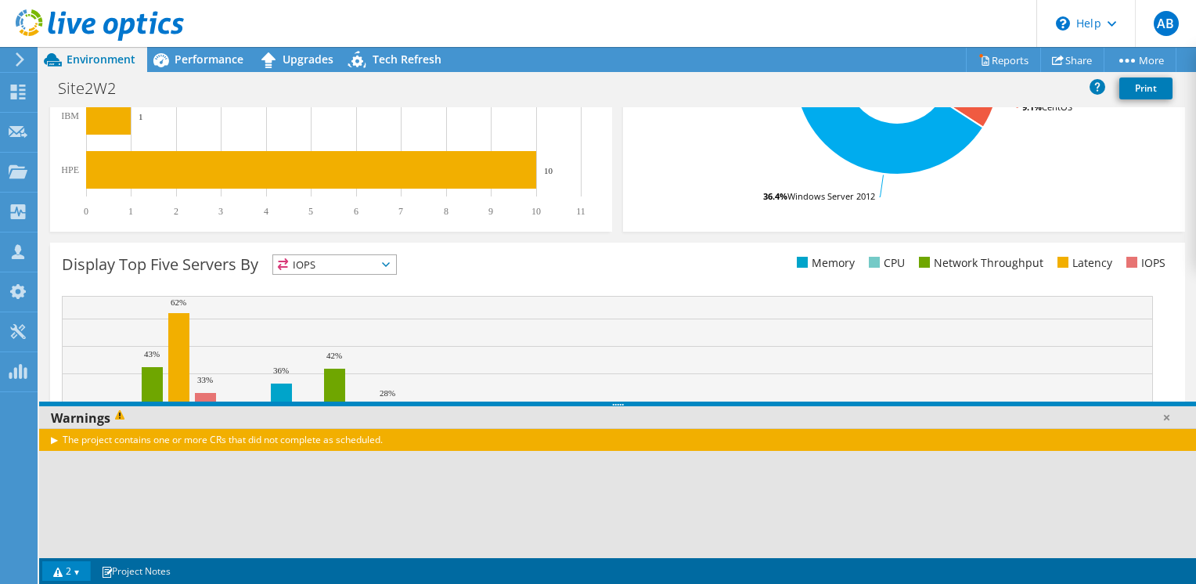
click at [129, 440] on div "The project contains one or more CRs that did not complete as scheduled." at bounding box center [617, 439] width 1157 height 23
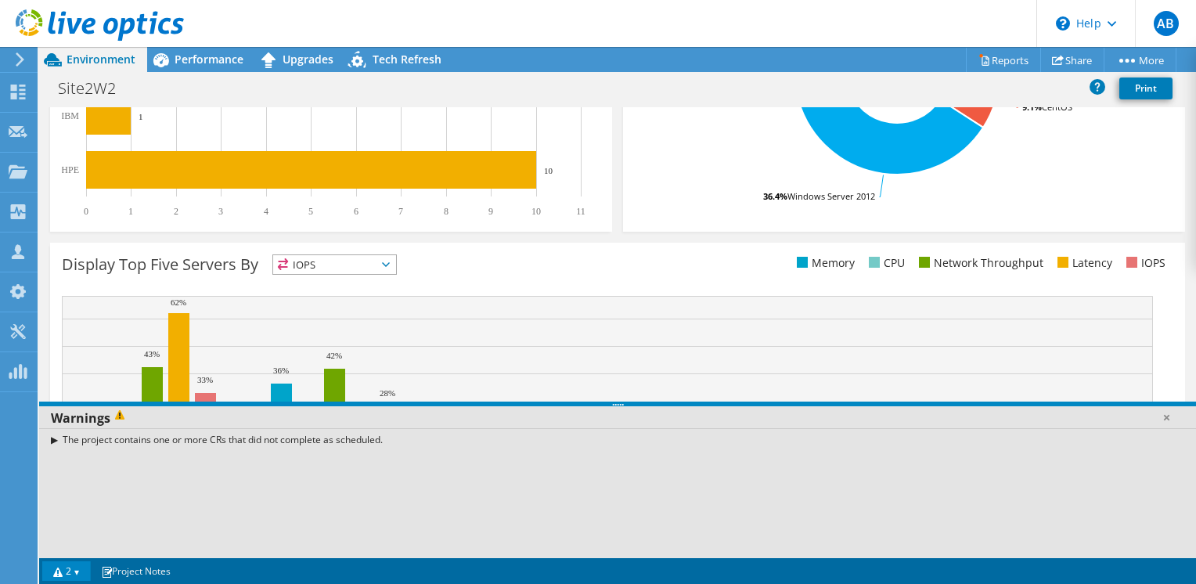
click at [127, 443] on div "The project contains one or more CRs that did not complete as scheduled." at bounding box center [617, 439] width 1157 height 23
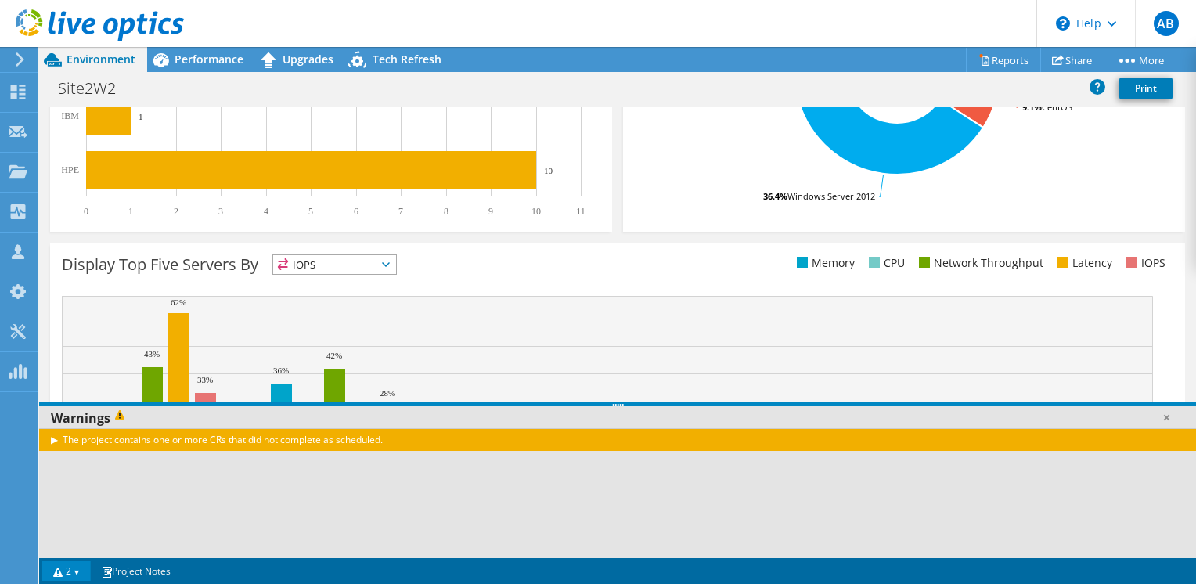
click at [49, 442] on div "The project contains one or more CRs that did not complete as scheduled." at bounding box center [617, 439] width 1157 height 23
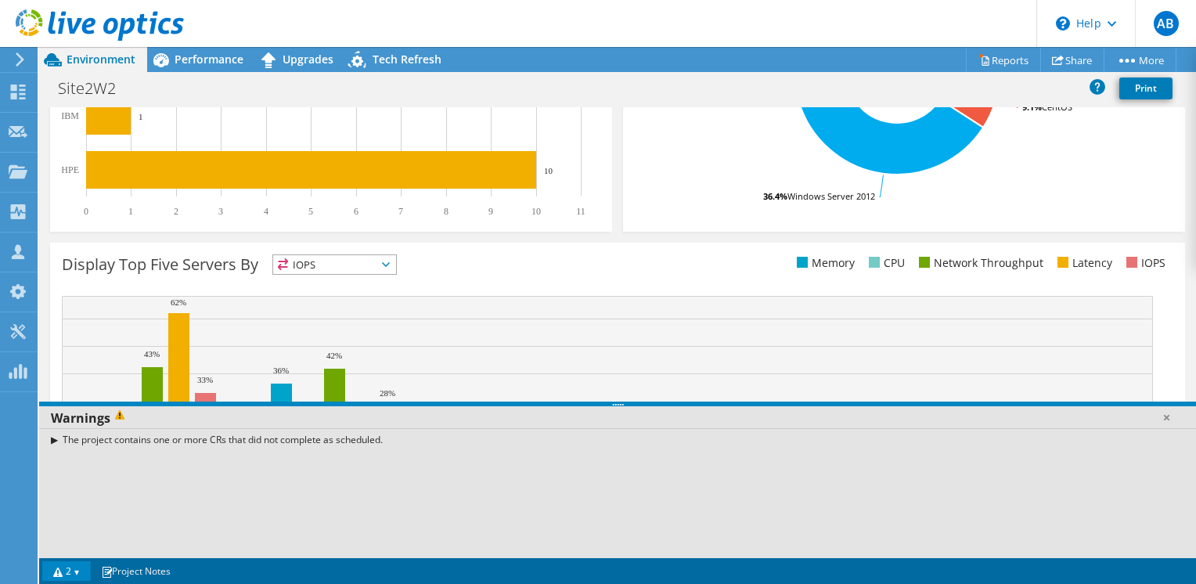
click at [98, 442] on div "The project contains one or more CRs that did not complete as scheduled." at bounding box center [617, 439] width 1157 height 23
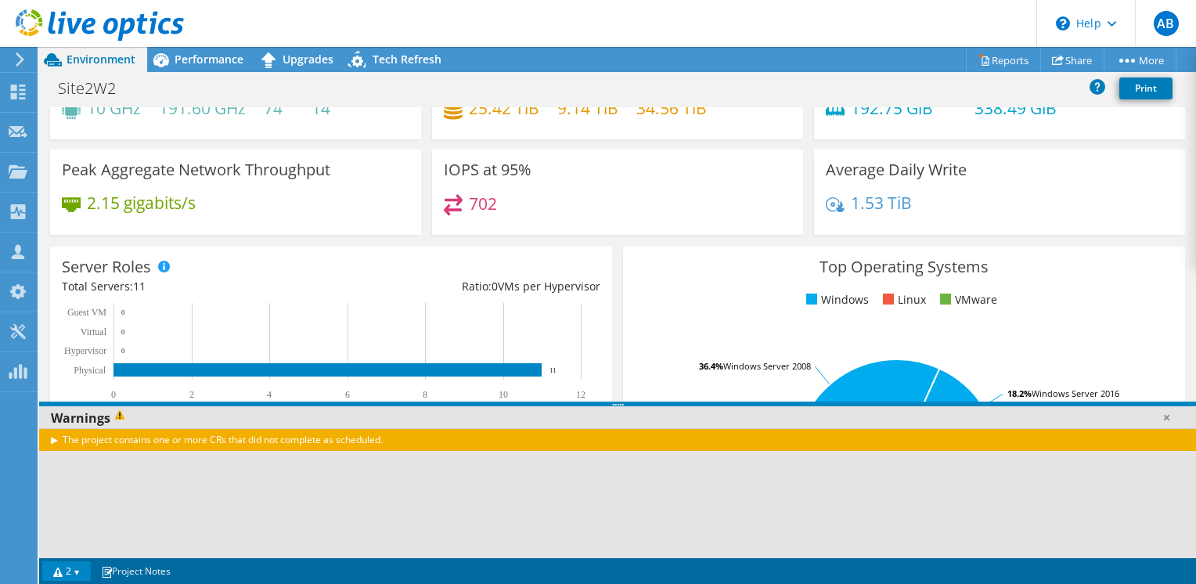
scroll to position [0, 0]
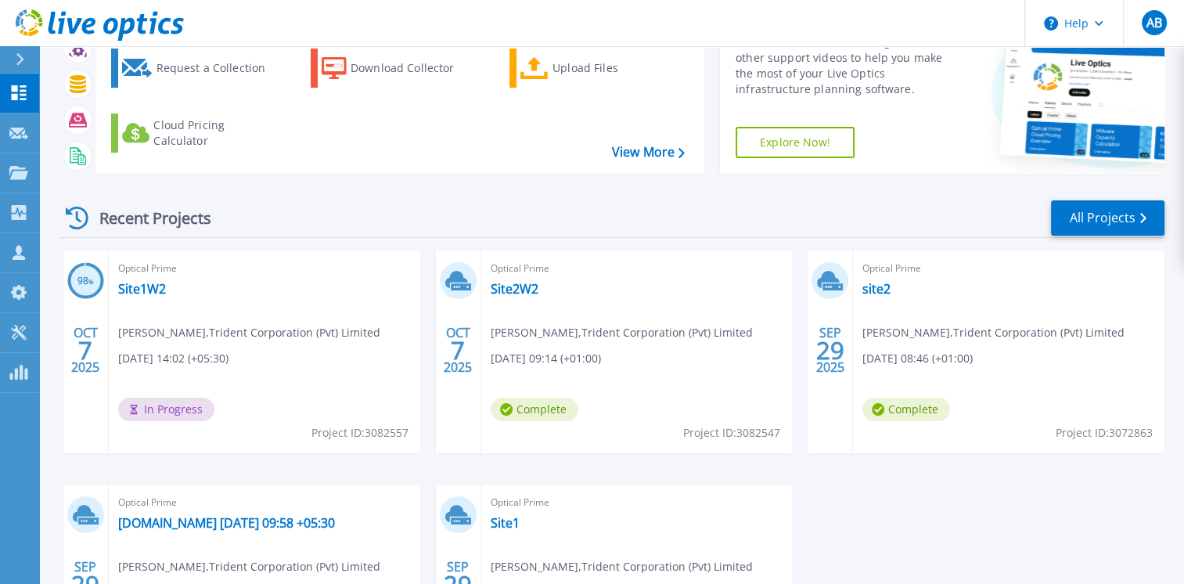
scroll to position [48, 0]
